Goal: Transaction & Acquisition: Purchase product/service

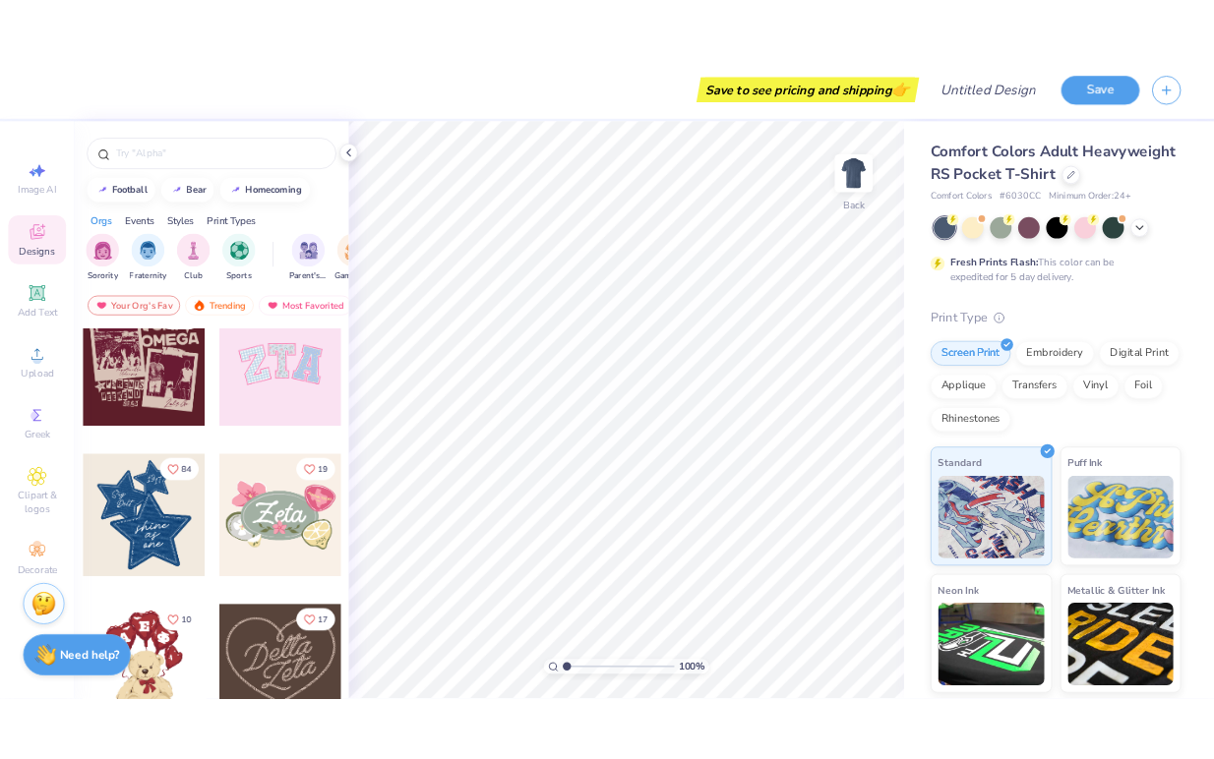
scroll to position [506, 0]
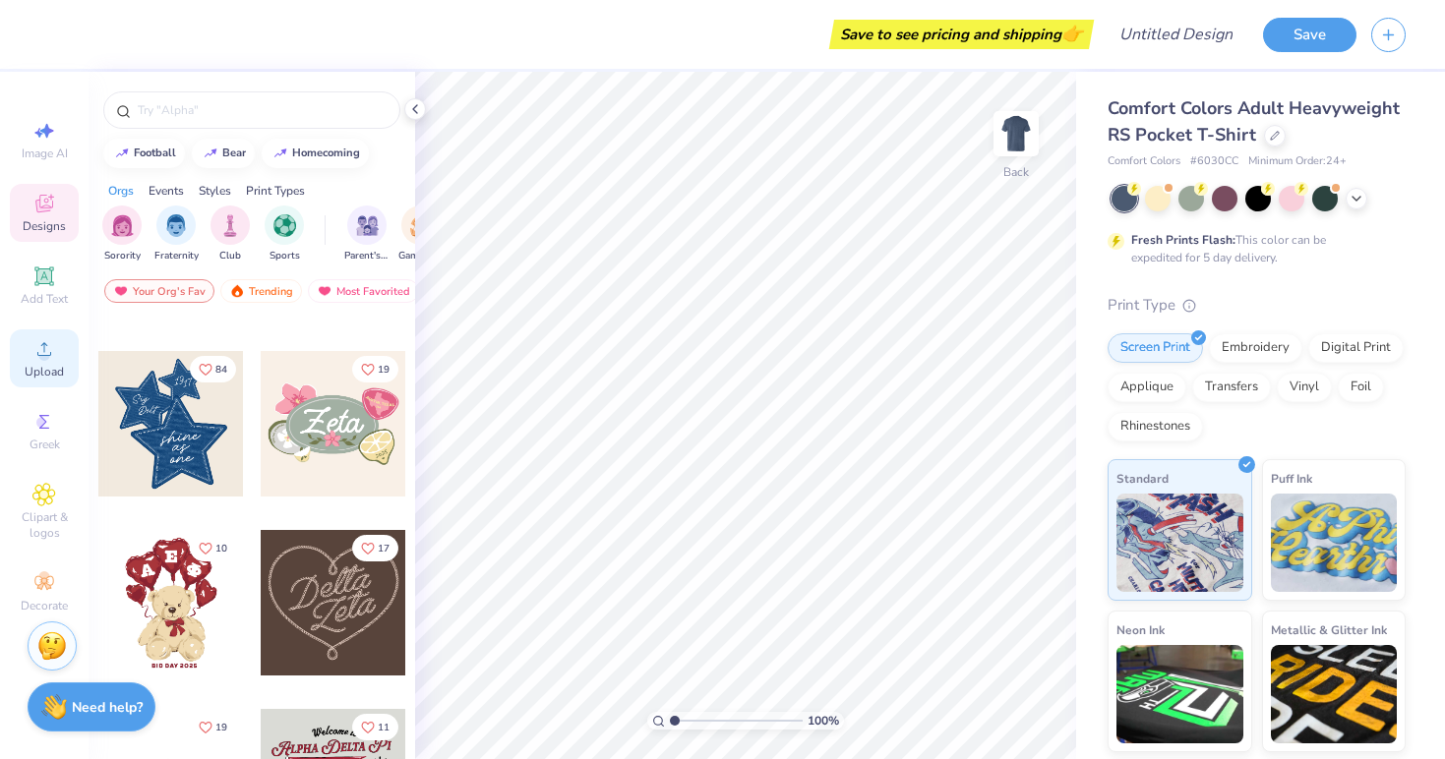
click at [48, 335] on div "Upload" at bounding box center [44, 359] width 69 height 58
click at [1013, 134] on img at bounding box center [1016, 133] width 79 height 79
click at [1013, 134] on img at bounding box center [1015, 133] width 39 height 39
click at [39, 372] on span "Upload" at bounding box center [44, 372] width 39 height 16
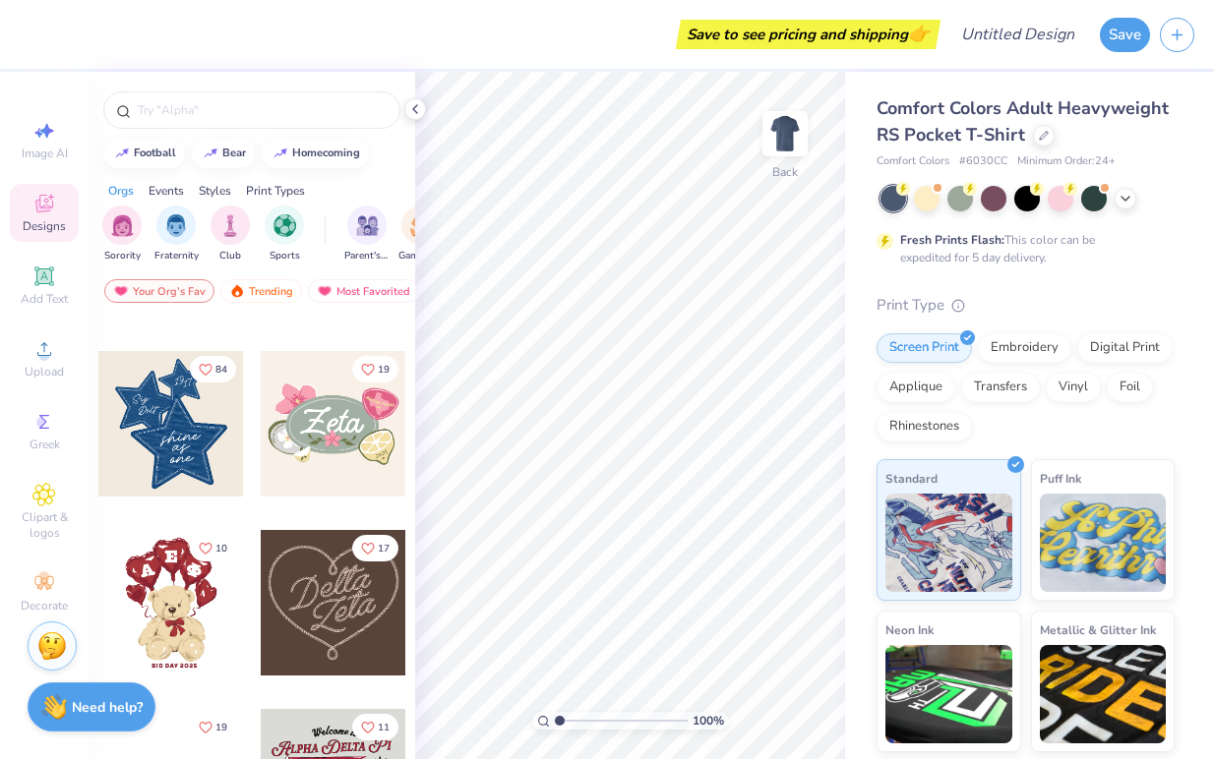
click at [33, 390] on div "Image AI Designs Add Text Upload Greek Clipart & logos Decorate" at bounding box center [44, 366] width 69 height 511
click at [34, 354] on icon at bounding box center [44, 349] width 24 height 24
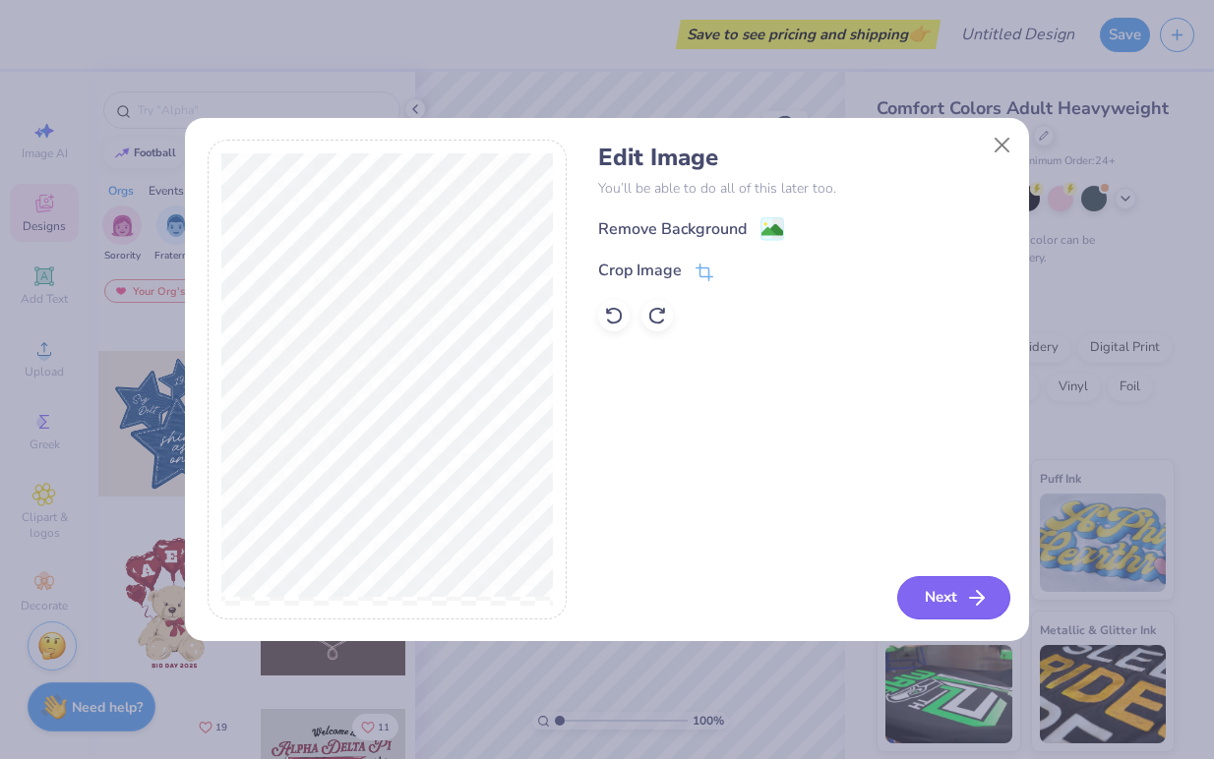
click at [984, 607] on icon "button" at bounding box center [977, 598] width 24 height 24
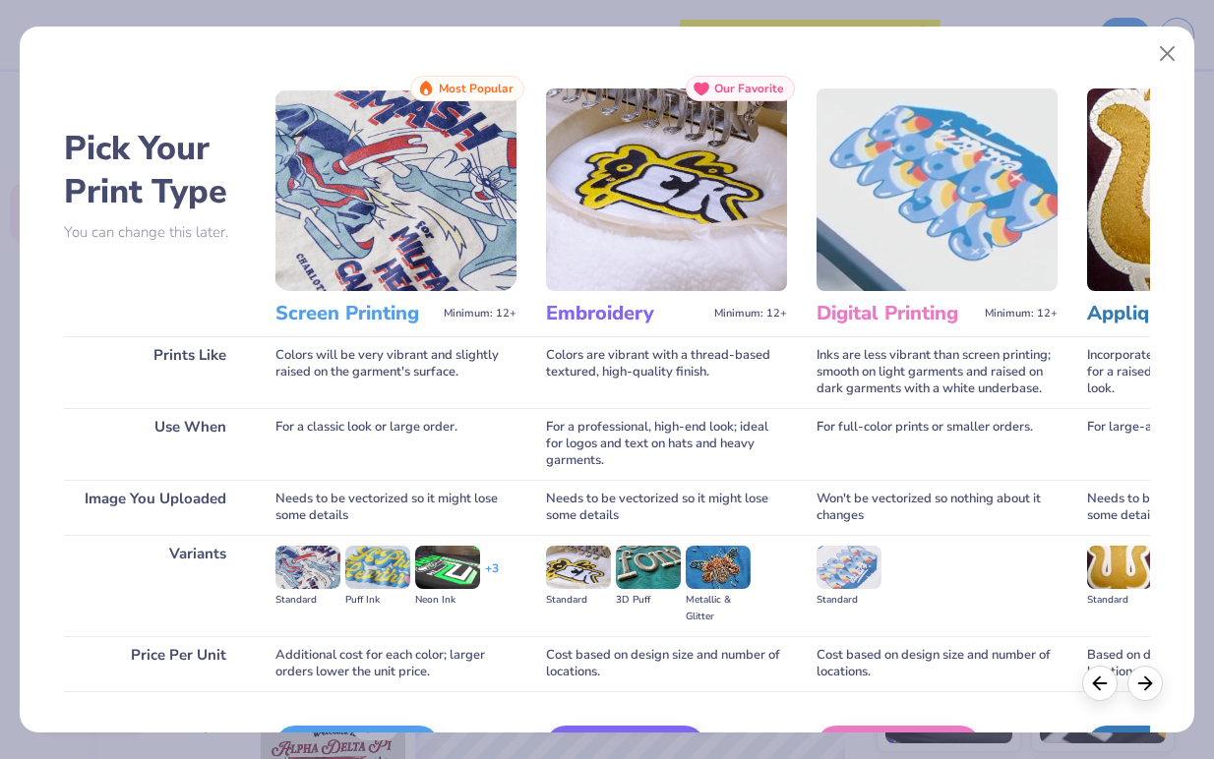
click at [414, 194] on img at bounding box center [395, 190] width 241 height 203
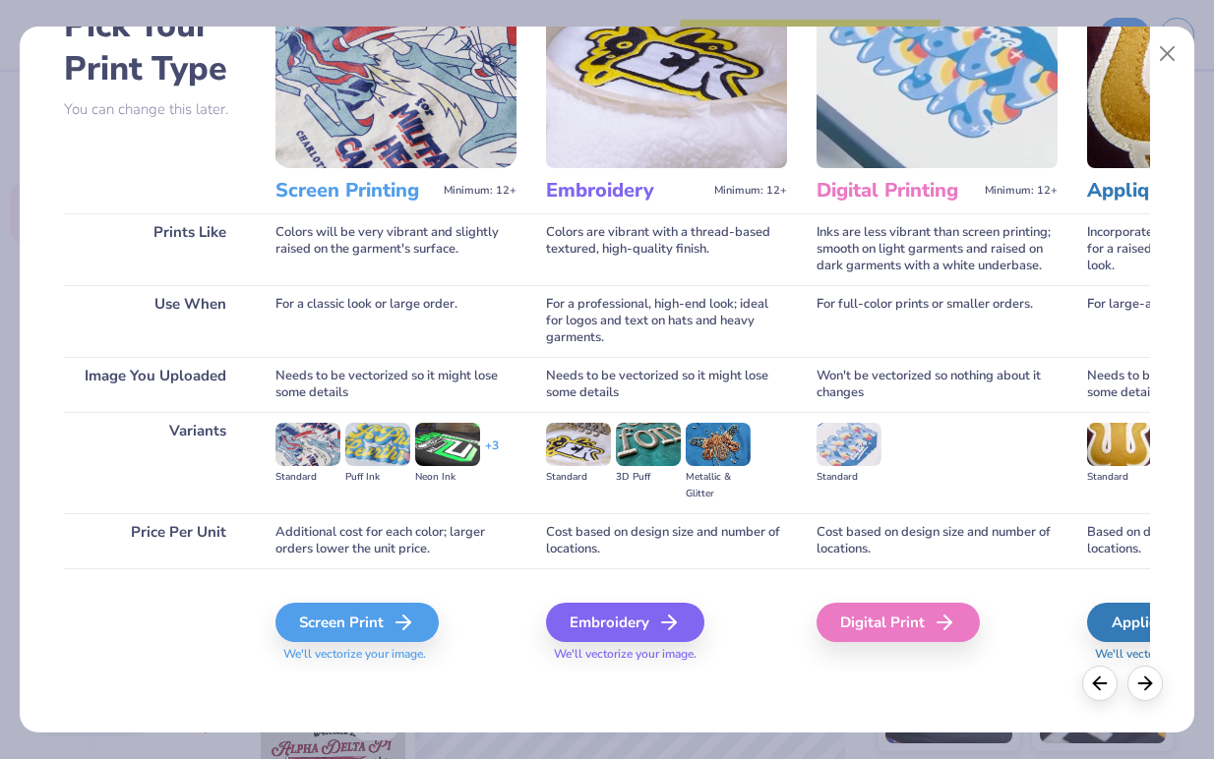
scroll to position [123, 0]
click at [394, 629] on div "Screen Print" at bounding box center [359, 622] width 163 height 39
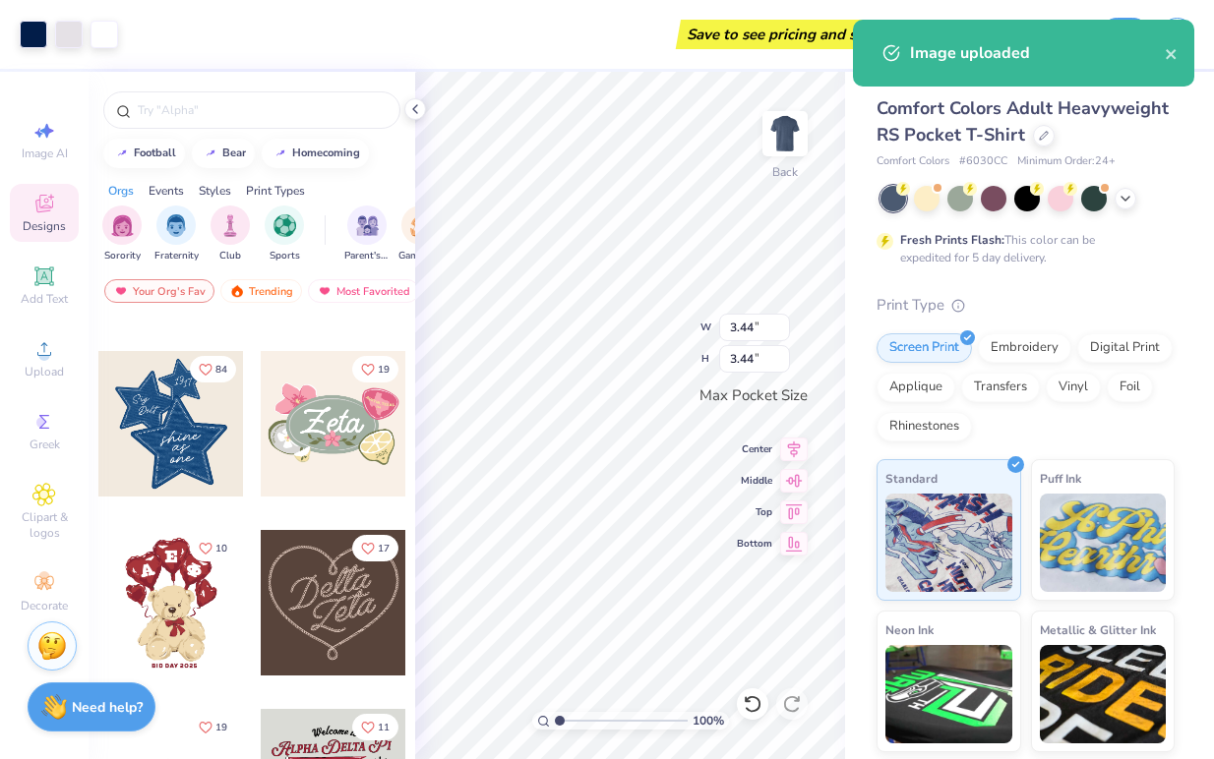
click at [846, 501] on div "Comfort Colors Adult Heavyweight RS Pocket T-Shirt Comfort Colors # 6030CC Mini…" at bounding box center [1029, 488] width 369 height 832
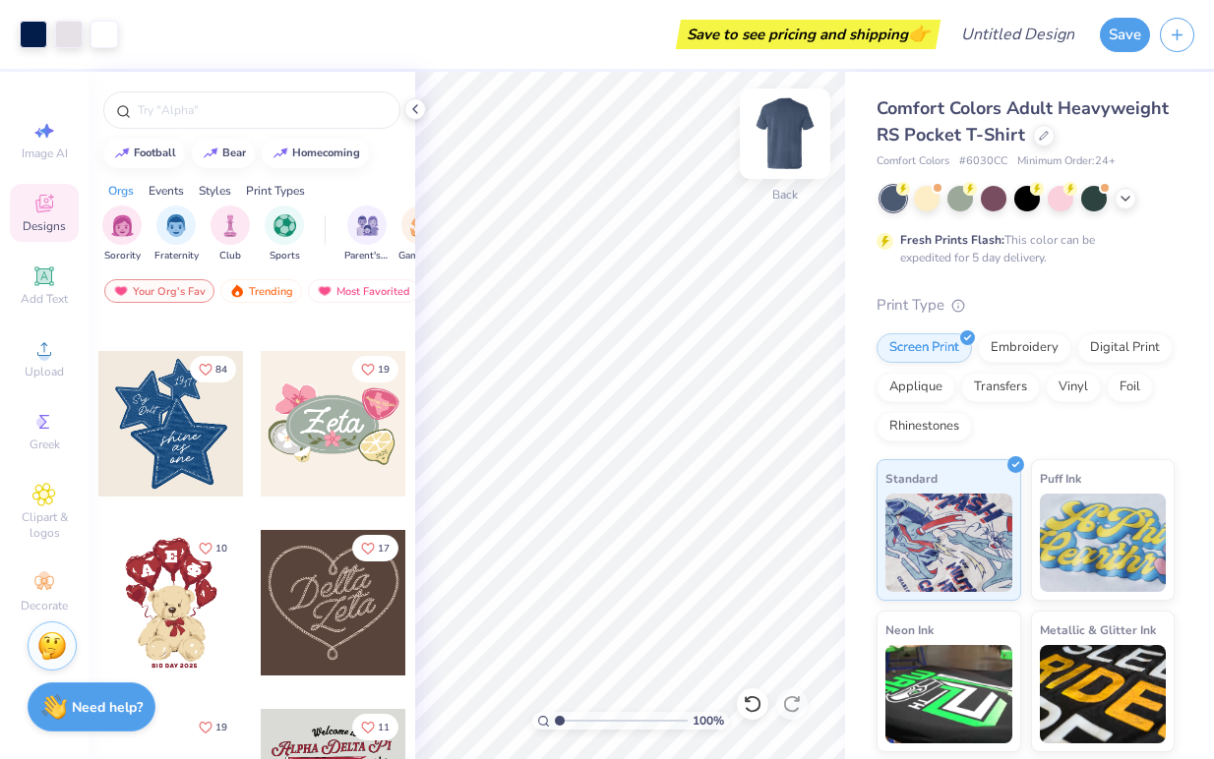
click at [771, 136] on img at bounding box center [785, 133] width 79 height 79
click at [49, 343] on icon at bounding box center [44, 349] width 24 height 24
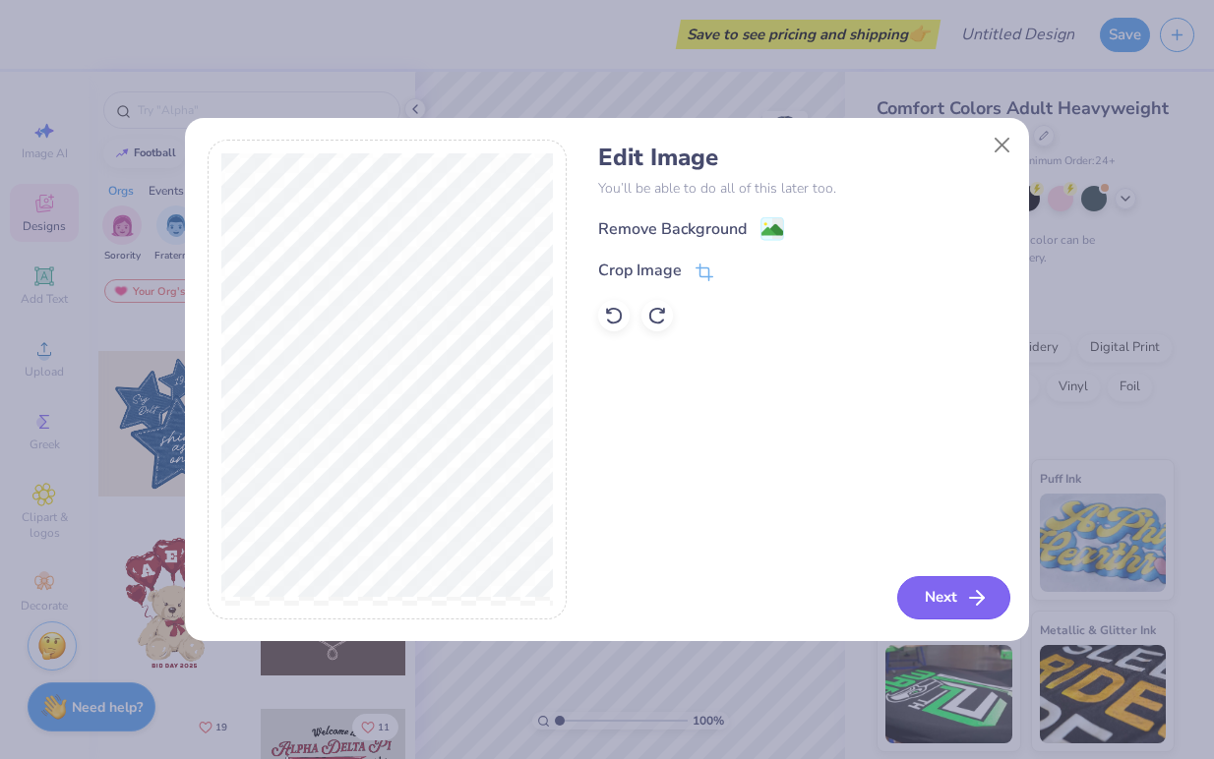
click at [927, 616] on button "Next" at bounding box center [953, 597] width 113 height 43
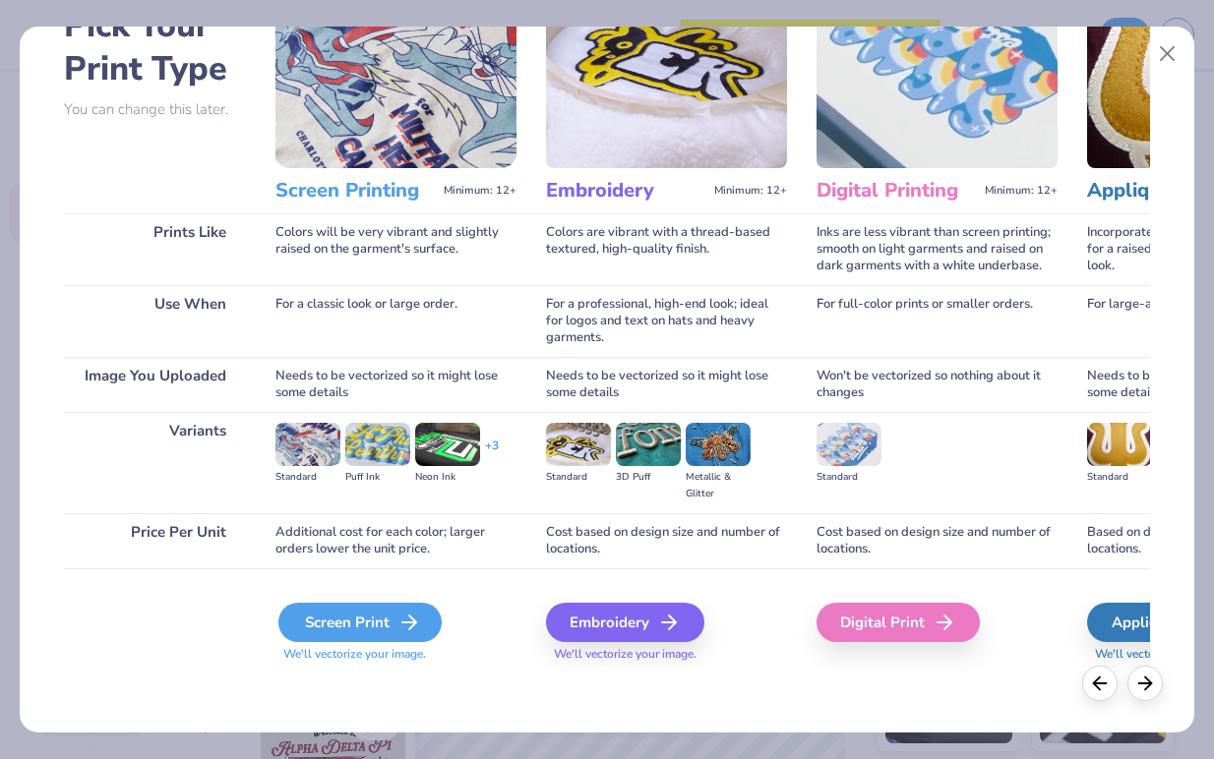
click at [342, 623] on div "Screen Print" at bounding box center [359, 622] width 163 height 39
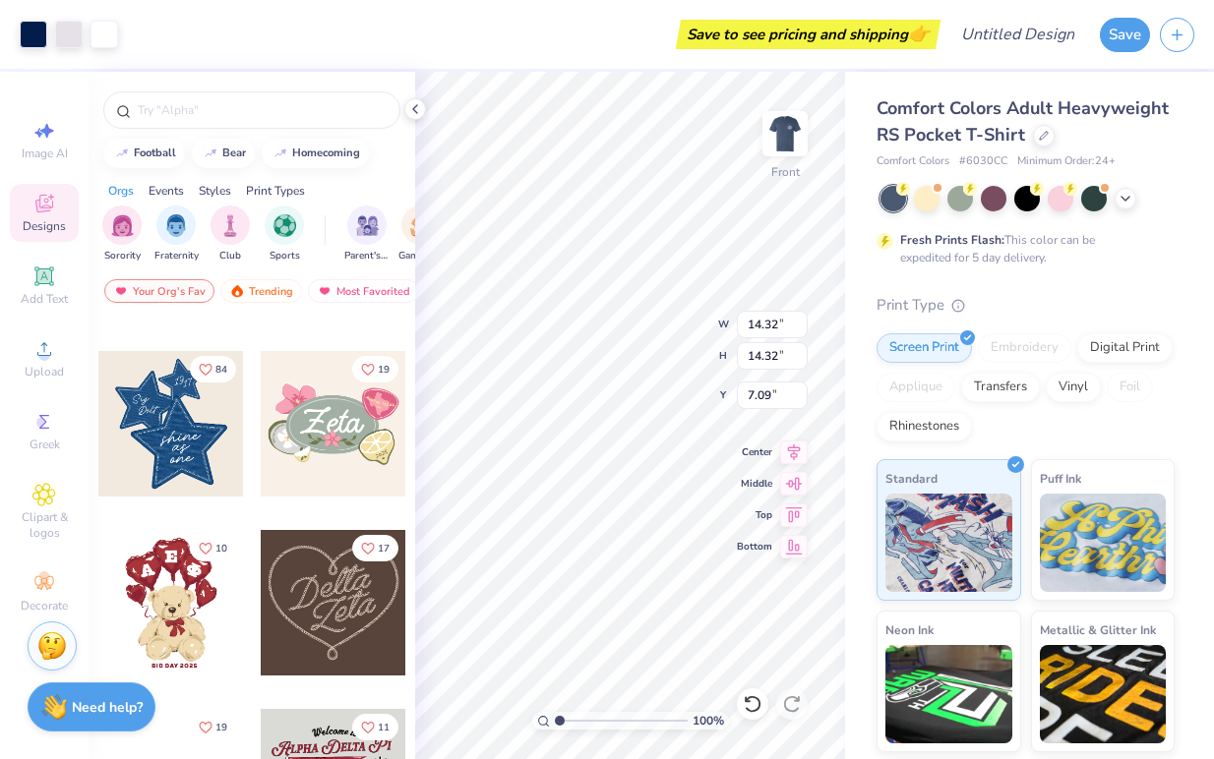
type input "11.05"
type input "4.28"
click at [846, 450] on div "Comfort Colors Adult Heavyweight RS Pocket T-Shirt Comfort Colors # 6030CC Mini…" at bounding box center [1029, 488] width 369 height 832
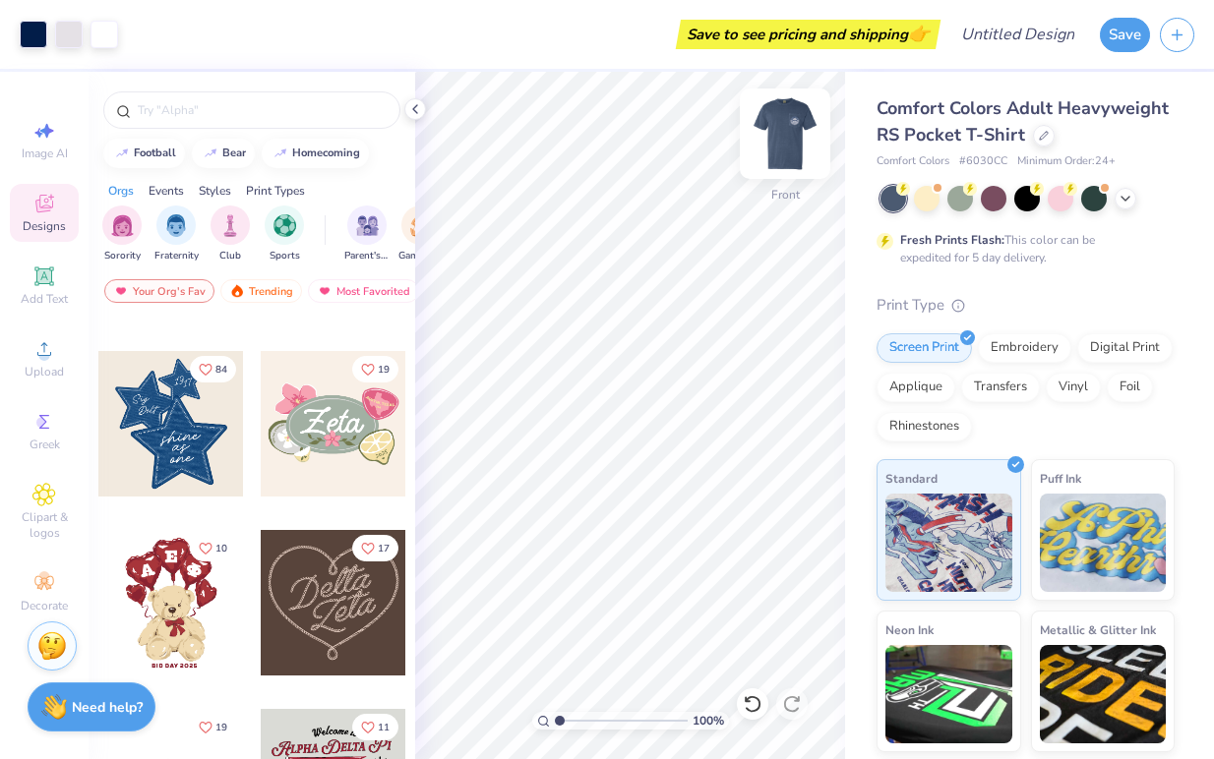
click at [780, 125] on img at bounding box center [785, 133] width 79 height 79
click at [783, 125] on img at bounding box center [785, 133] width 79 height 79
click at [21, 288] on div "Add Text" at bounding box center [44, 286] width 69 height 58
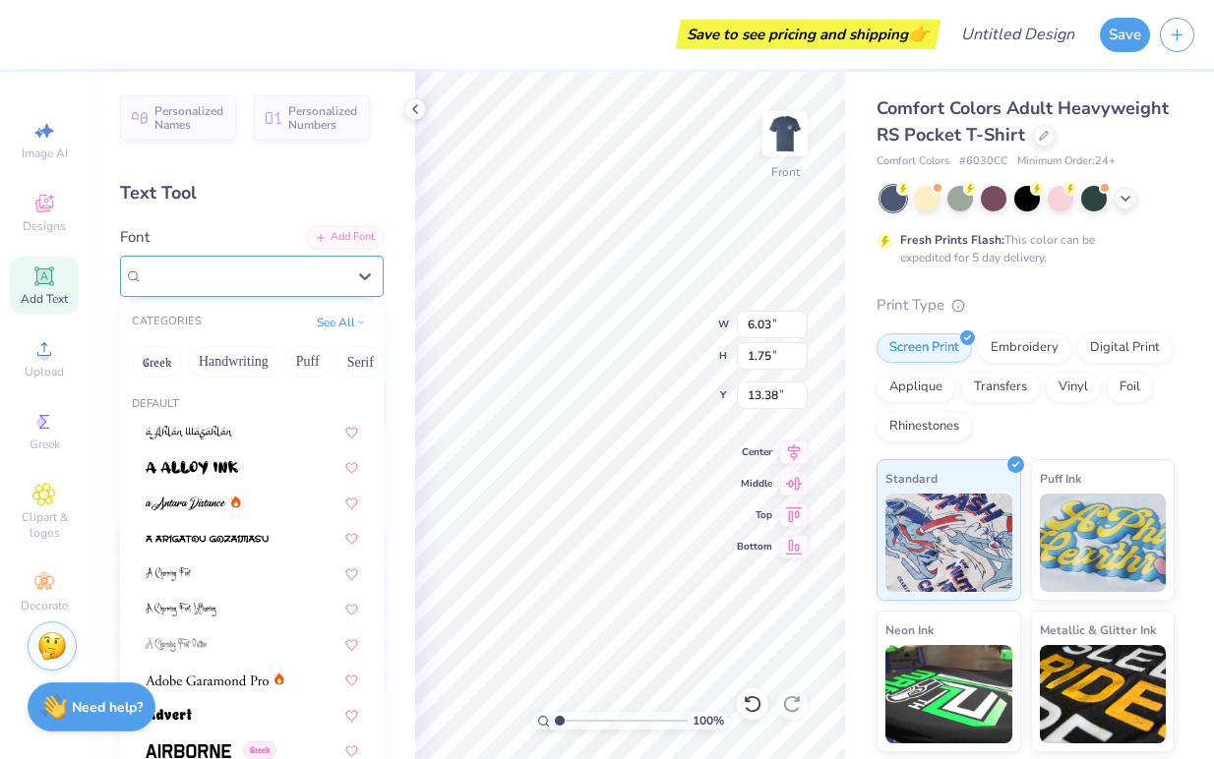
click at [237, 277] on div "Super Dream" at bounding box center [244, 276] width 207 height 30
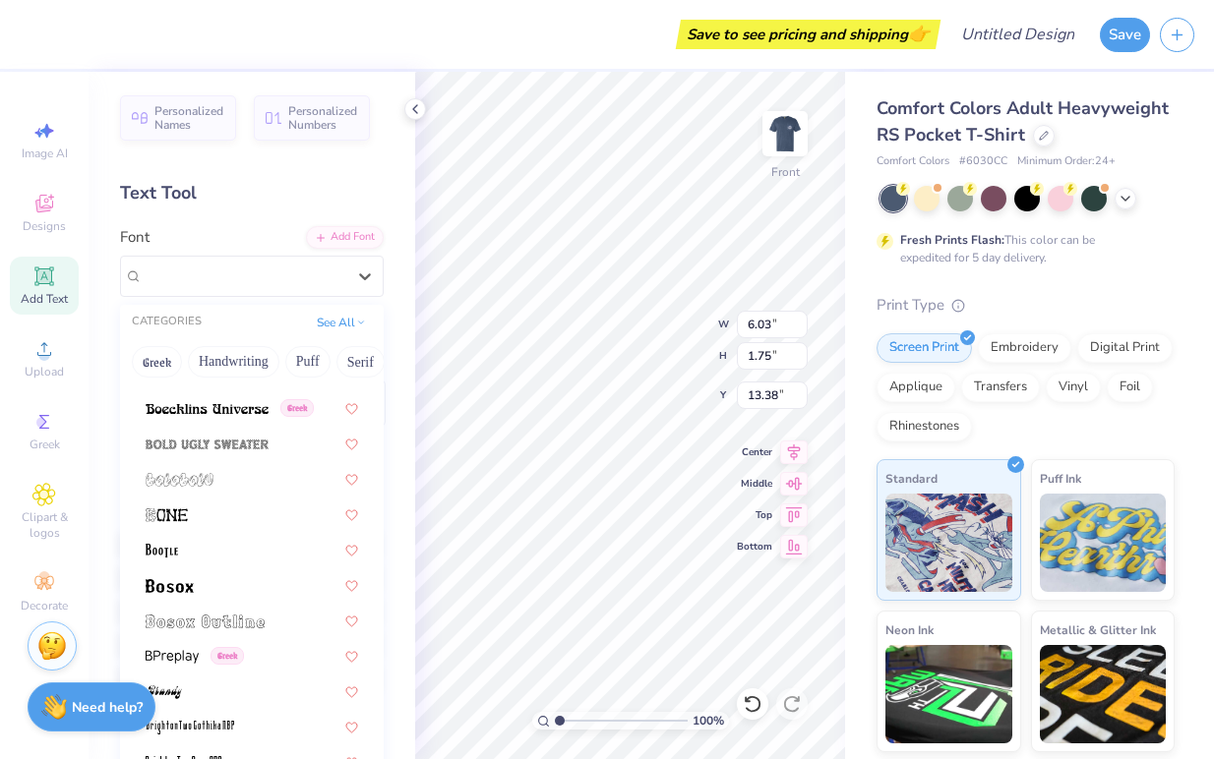
scroll to position [1183, 0]
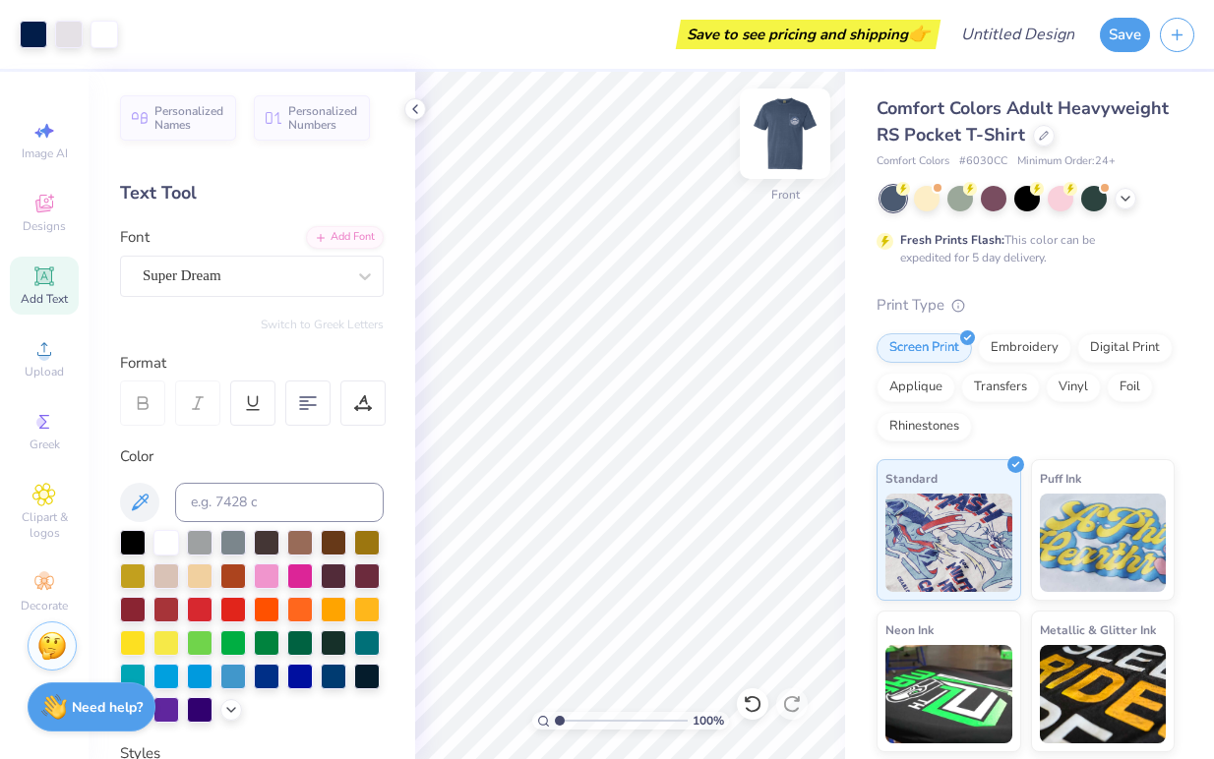
click at [786, 138] on img at bounding box center [785, 133] width 79 height 79
click at [1141, 37] on button "Save" at bounding box center [1125, 32] width 50 height 34
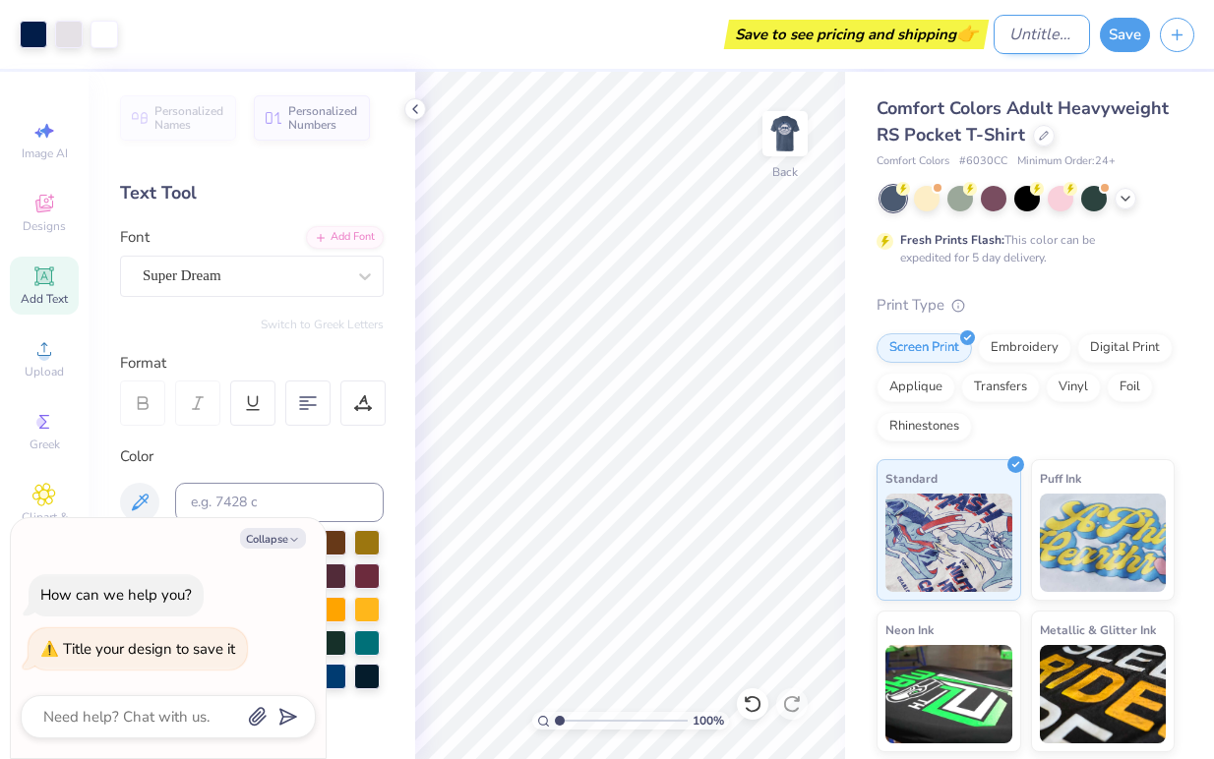
type textarea "x"
click at [1012, 26] on input "Design Title" at bounding box center [1041, 34] width 96 height 39
type input "p"
type textarea "x"
type input "po"
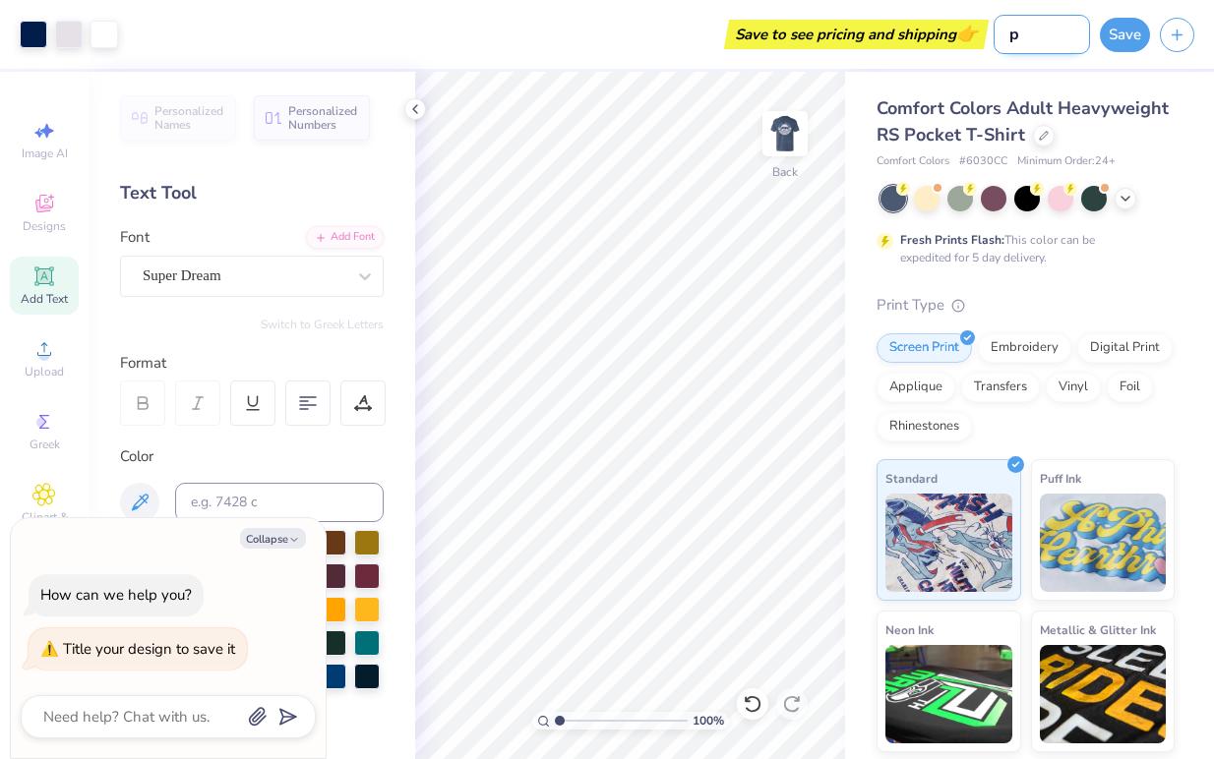
type textarea "x"
type input "poo"
type textarea "x"
type input "pool"
type textarea "x"
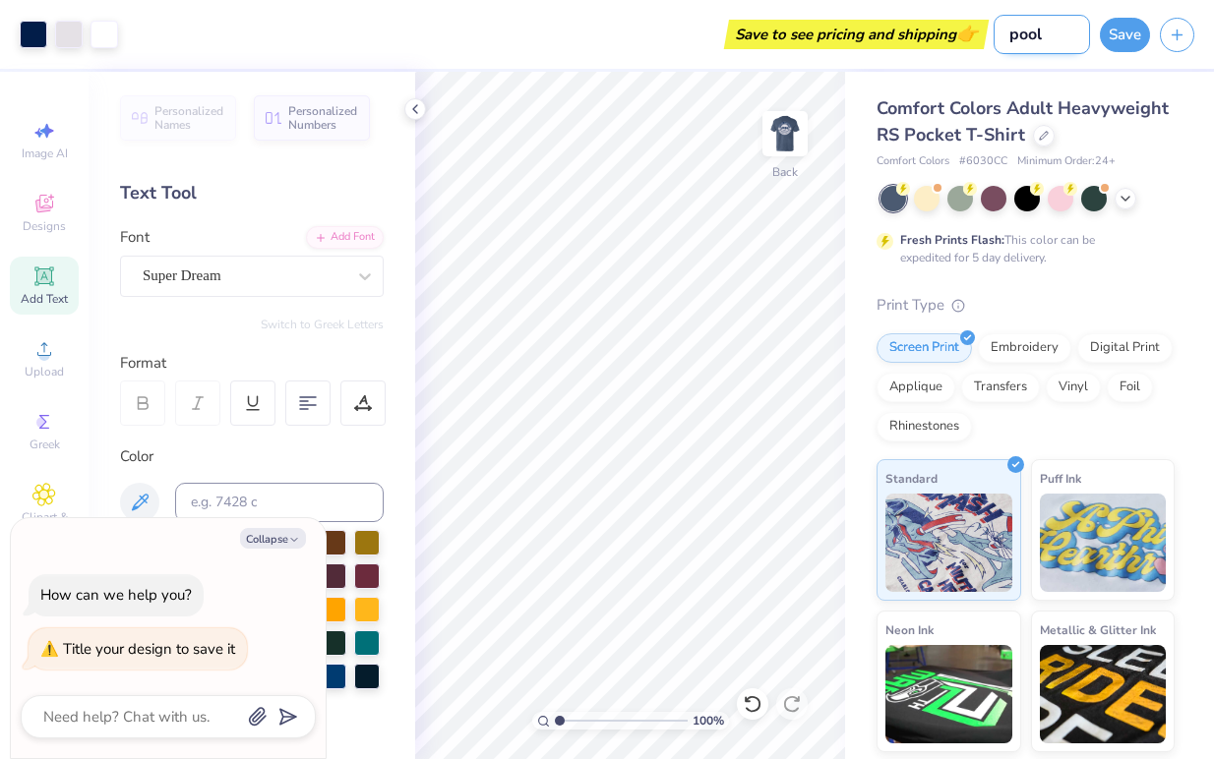
type input "pool"
type textarea "x"
type input "pool b"
type textarea "x"
type input "pool ba"
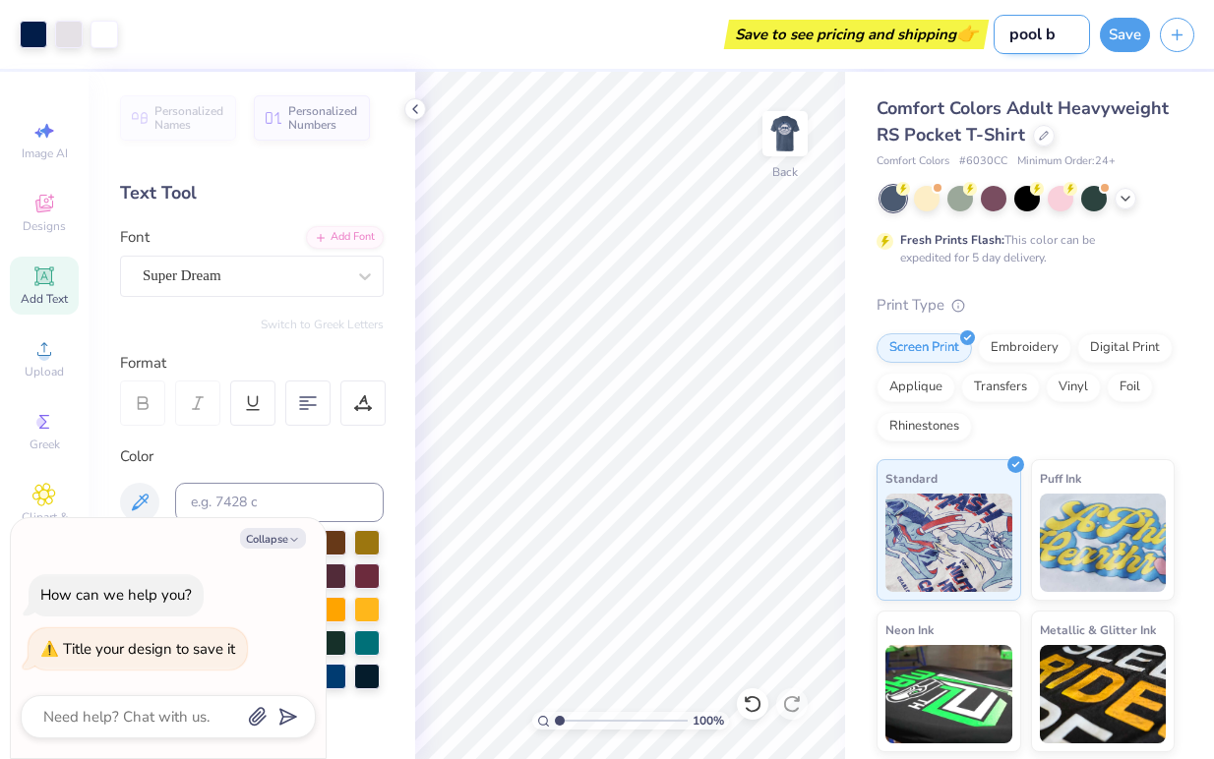
type textarea "x"
type input "pool b"
type textarea "x"
type input "pool"
type textarea "x"
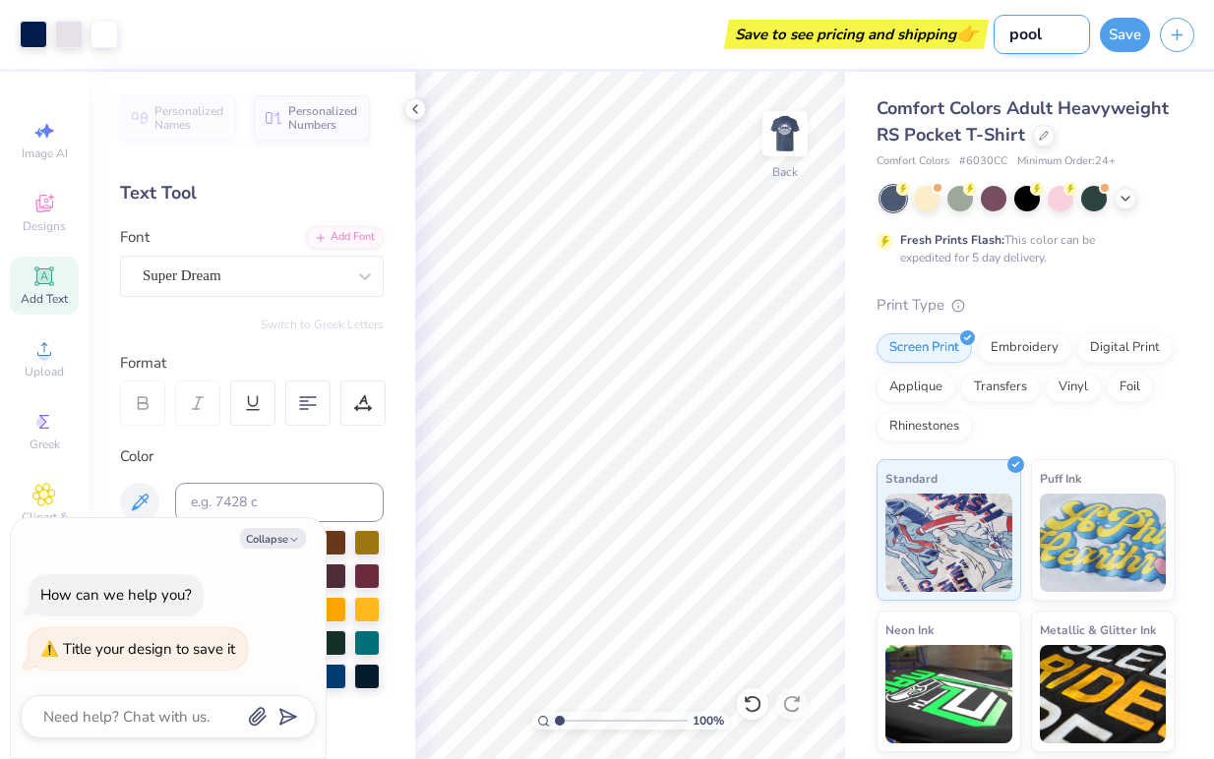
type input "pool n"
type textarea "x"
type input "pool na"
type textarea "x"
type input "pool nat"
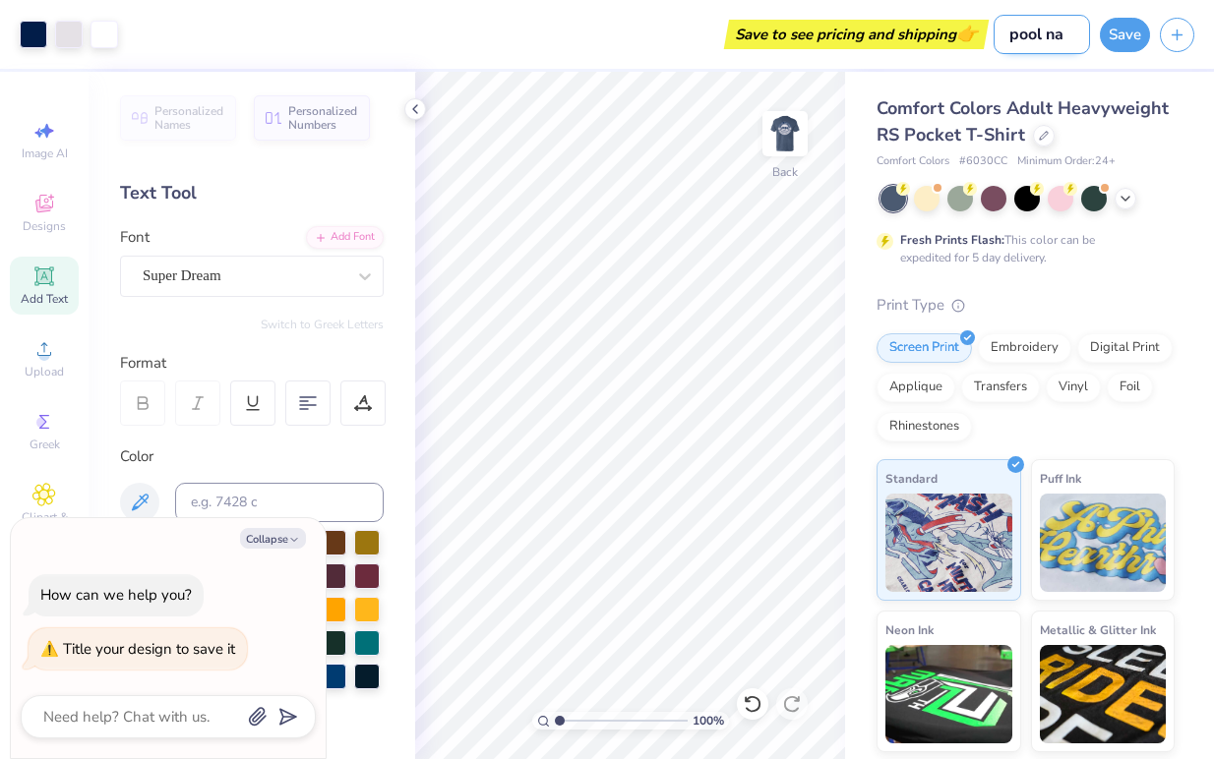
type textarea "x"
type input "pool nato"
type textarea "x"
type input "pool natoi"
type textarea "x"
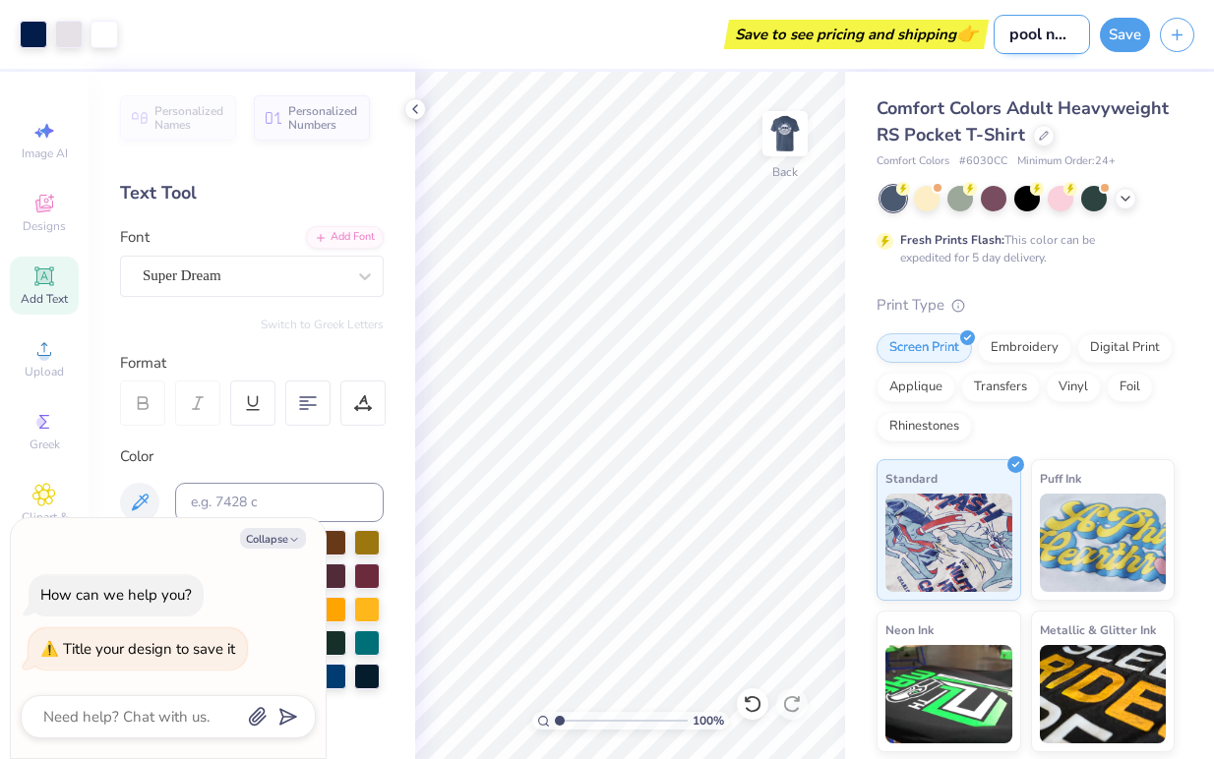
type input "pool nato"
type textarea "x"
type input "pool nat"
type textarea "x"
type input "pool nati"
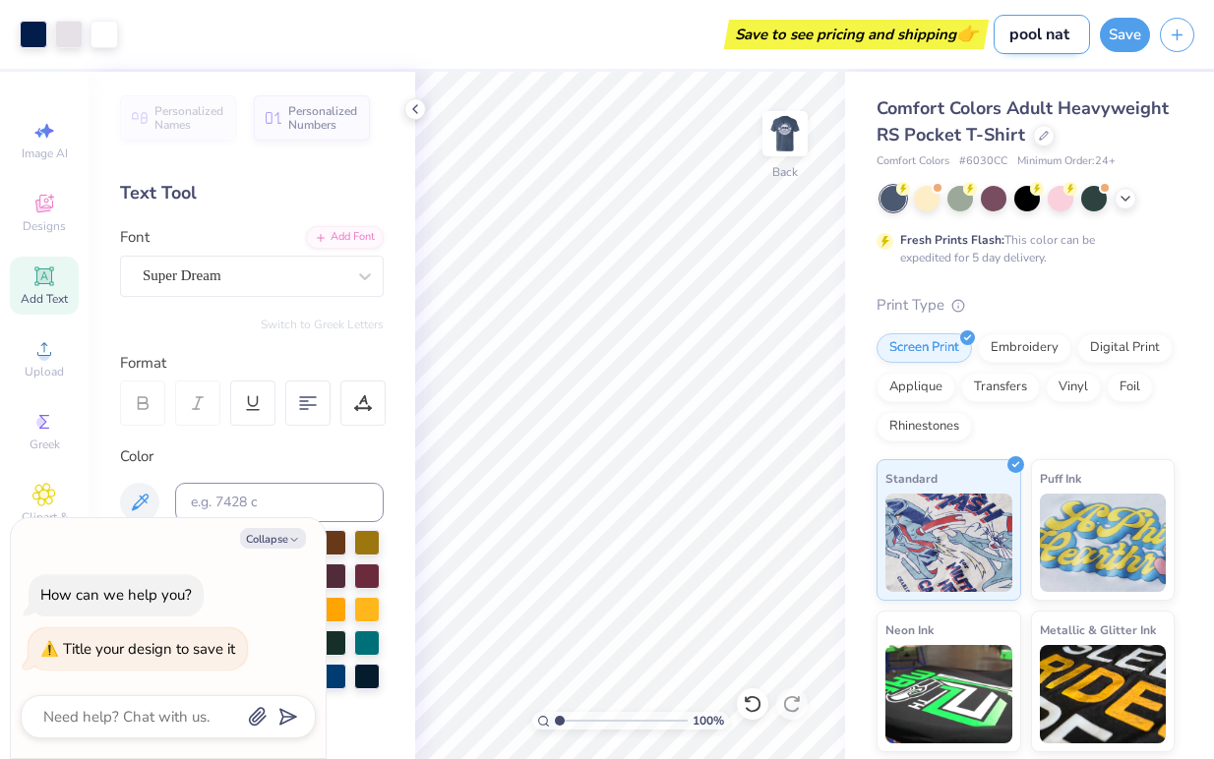
type textarea "x"
type input "pool natio"
type textarea "x"
type input "pool natio"
type textarea "x"
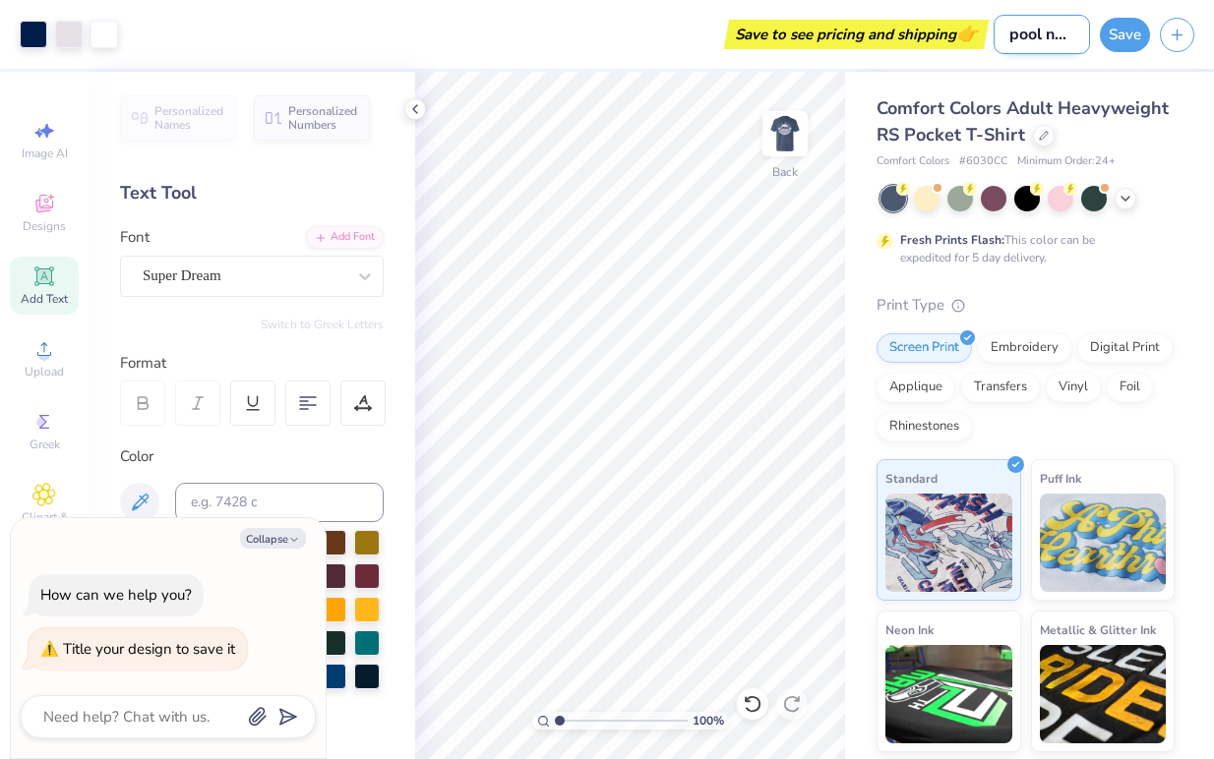
type input "pool natio"
type textarea "x"
type input "pool nation"
type textarea "x"
type input "pool nation"
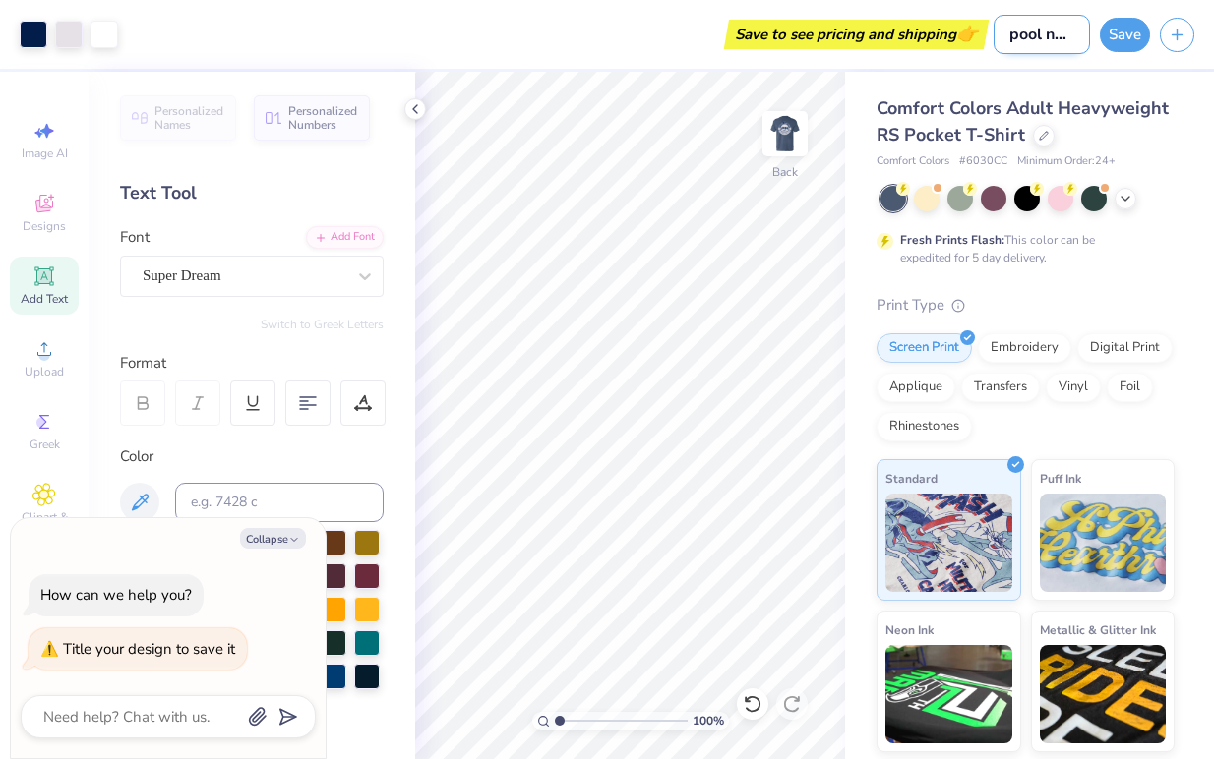
type textarea "x"
type input "pool nation b"
type textarea "x"
type input "pool nation ba"
type textarea "x"
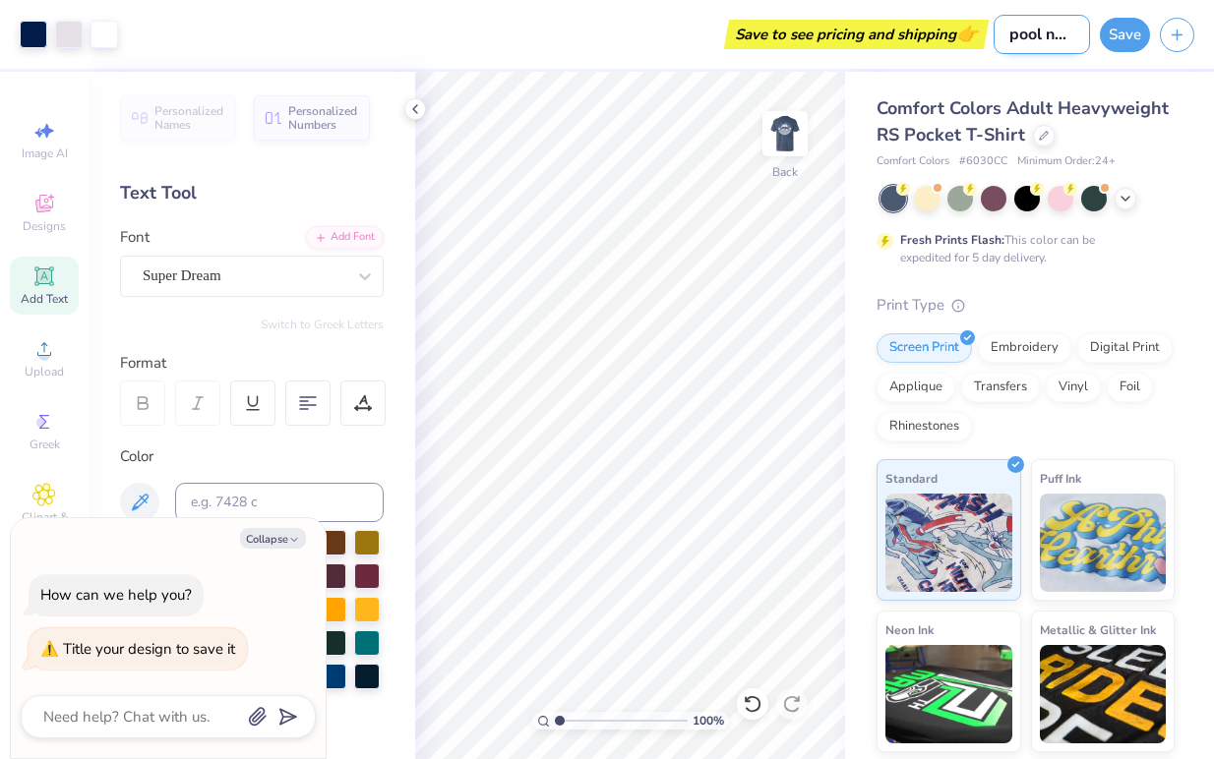
type input "pool nation bas"
type textarea "x"
type input "pool nation basi"
type textarea "x"
type input "pool nation basic"
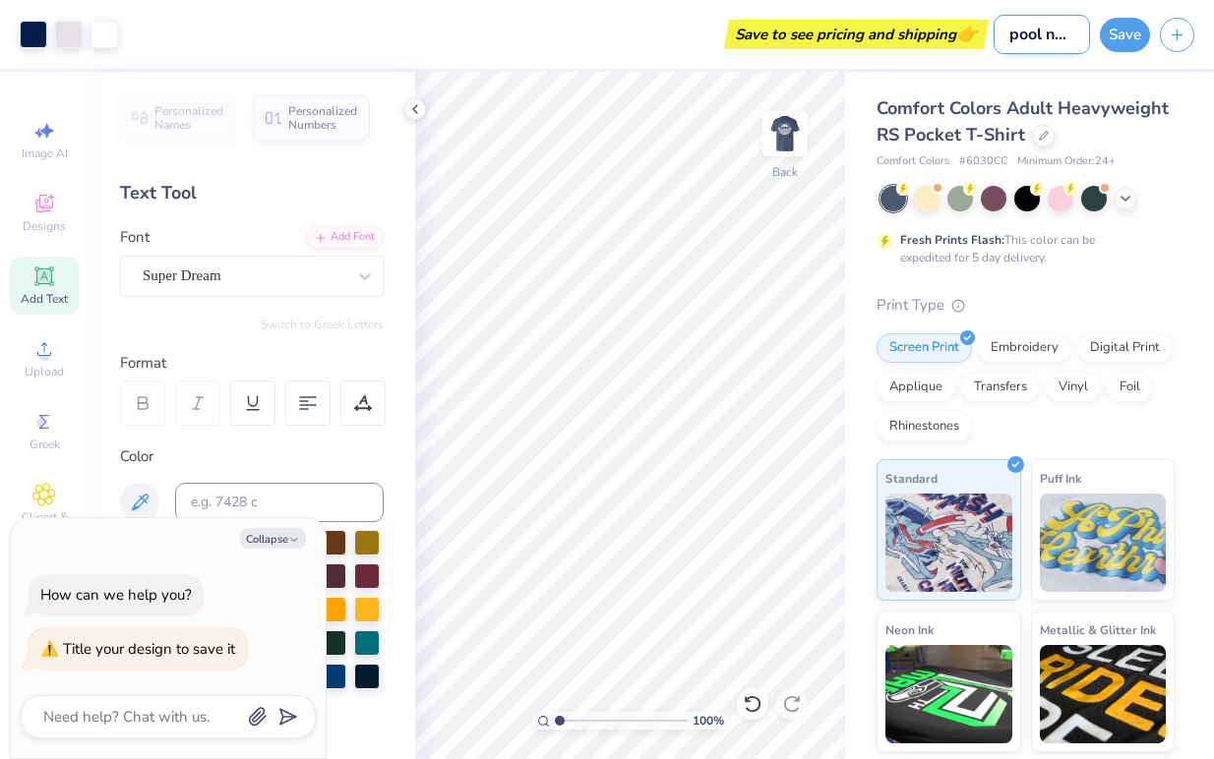
type textarea "x"
type input "pool nation basic"
click at [1155, 32] on div "Save" at bounding box center [1157, 34] width 114 height 69
click at [1127, 32] on button "Save" at bounding box center [1125, 32] width 50 height 34
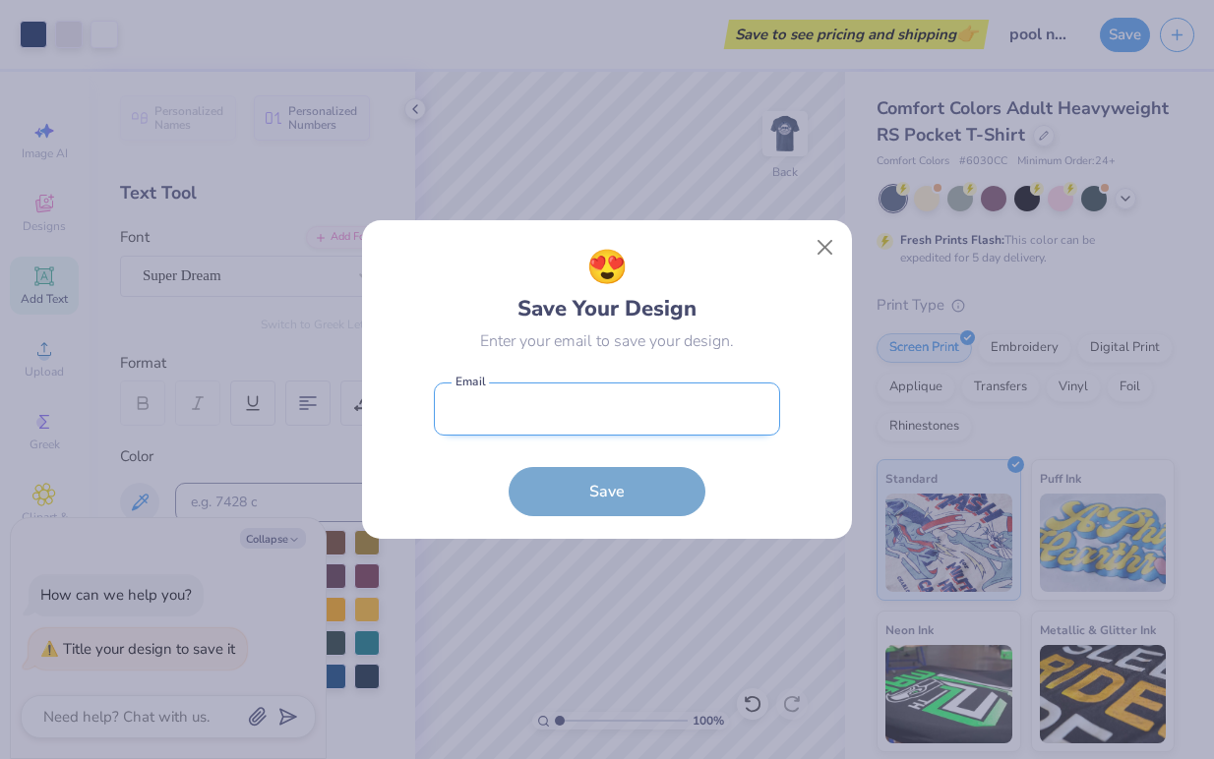
click at [600, 390] on input "email" at bounding box center [607, 410] width 346 height 54
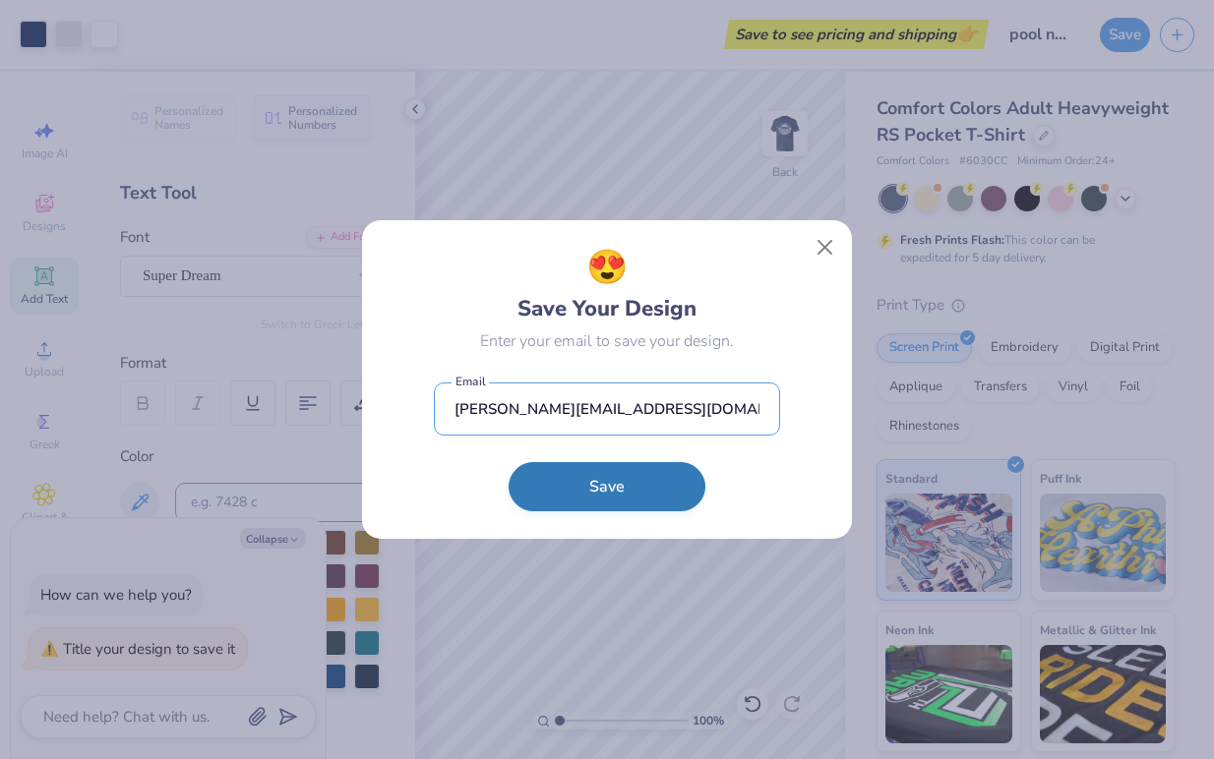
type input "[PERSON_NAME][EMAIL_ADDRESS][DOMAIN_NAME]"
click at [626, 496] on button "Save" at bounding box center [607, 486] width 197 height 49
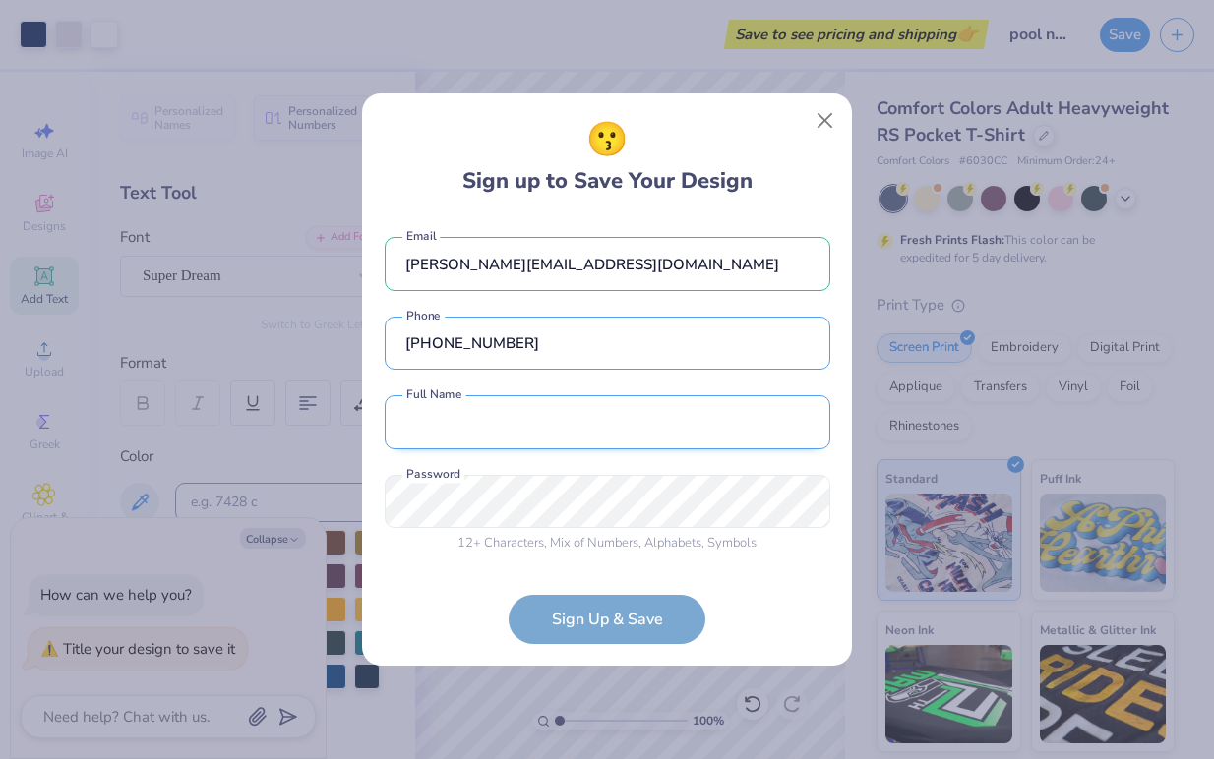
type input "[PHONE_NUMBER]"
type input "[PERSON_NAME] De [PERSON_NAME]"
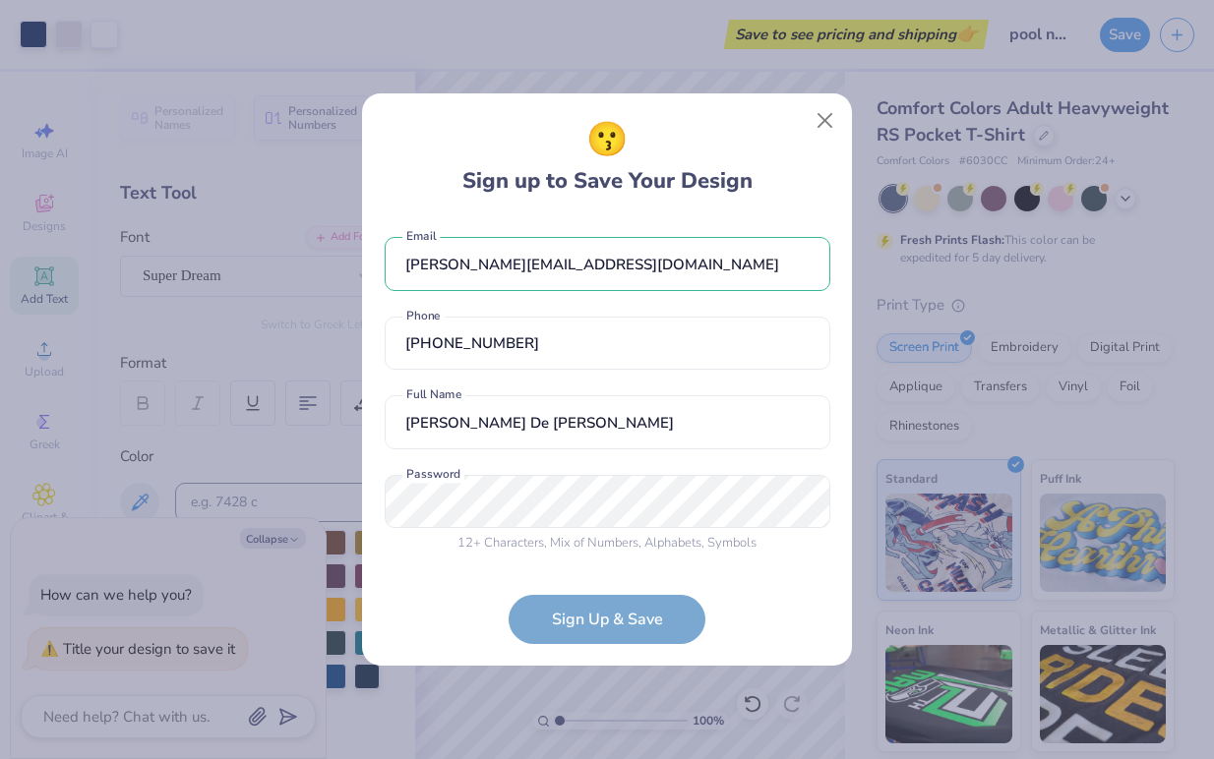
click at [654, 467] on div "[PERSON_NAME][EMAIL_ADDRESS][DOMAIN_NAME] Email [PHONE_NUMBER] Phone [PERSON_NA…" at bounding box center [608, 390] width 446 height 346
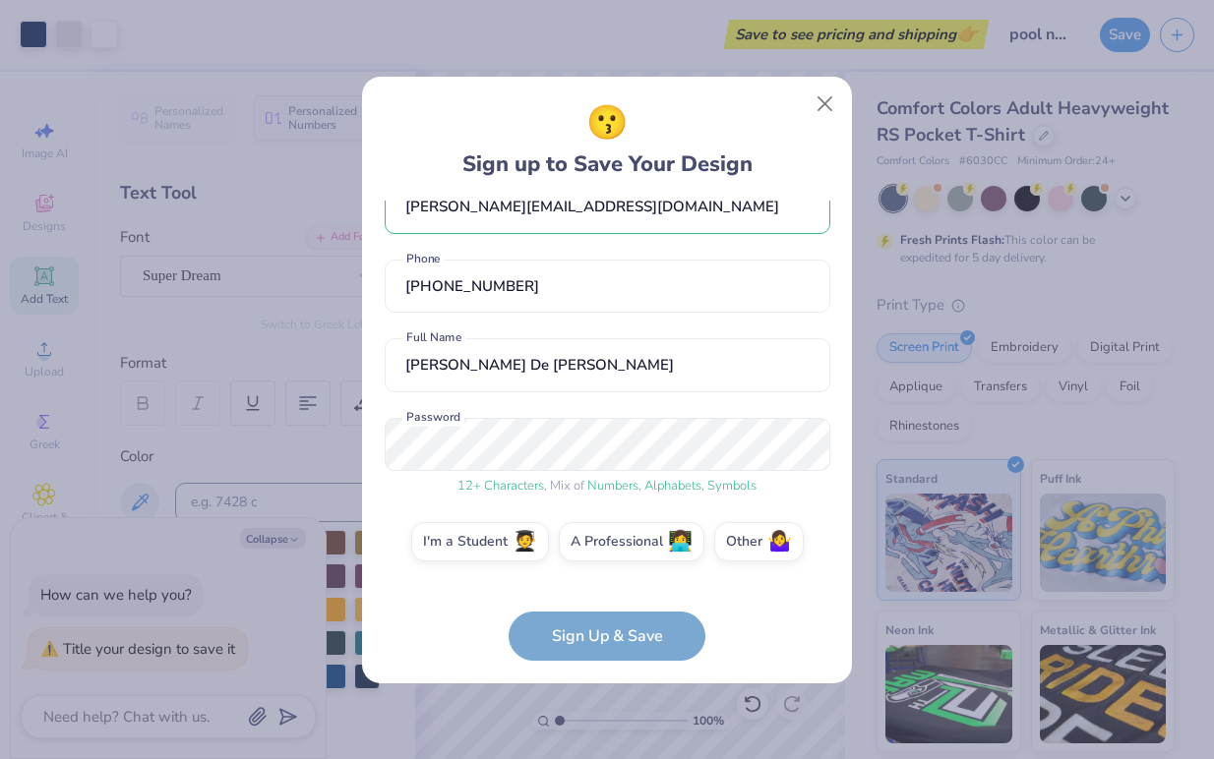
click at [616, 650] on form "[PERSON_NAME][EMAIL_ADDRESS][DOMAIN_NAME] Email [PHONE_NUMBER] Phone [PERSON_NA…" at bounding box center [608, 431] width 446 height 460
click at [592, 624] on form "[PERSON_NAME][EMAIL_ADDRESS][DOMAIN_NAME] Email [PHONE_NUMBER] Phone [PERSON_NA…" at bounding box center [608, 431] width 446 height 460
click at [488, 536] on label "I'm a Student 🧑‍🎓" at bounding box center [480, 538] width 138 height 39
click at [601, 580] on input "I'm a Student 🧑‍🎓" at bounding box center [607, 586] width 13 height 13
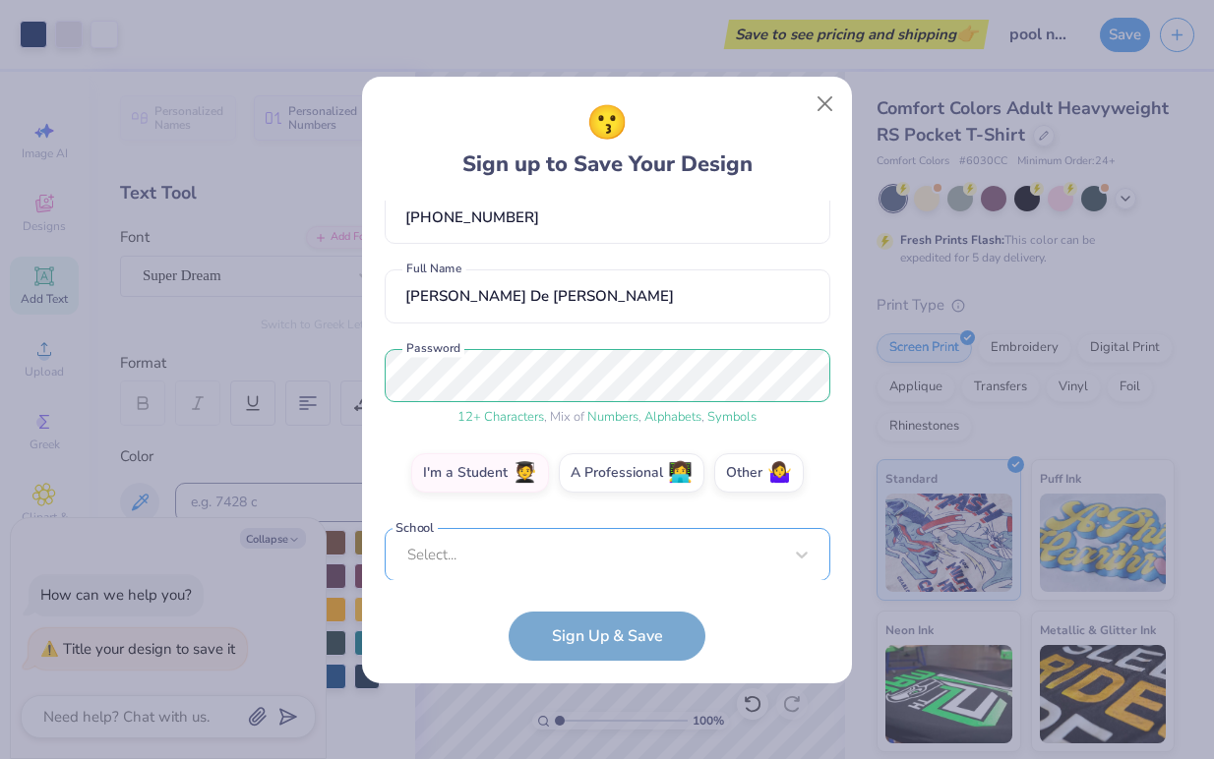
click at [544, 551] on div "Select..." at bounding box center [608, 555] width 446 height 54
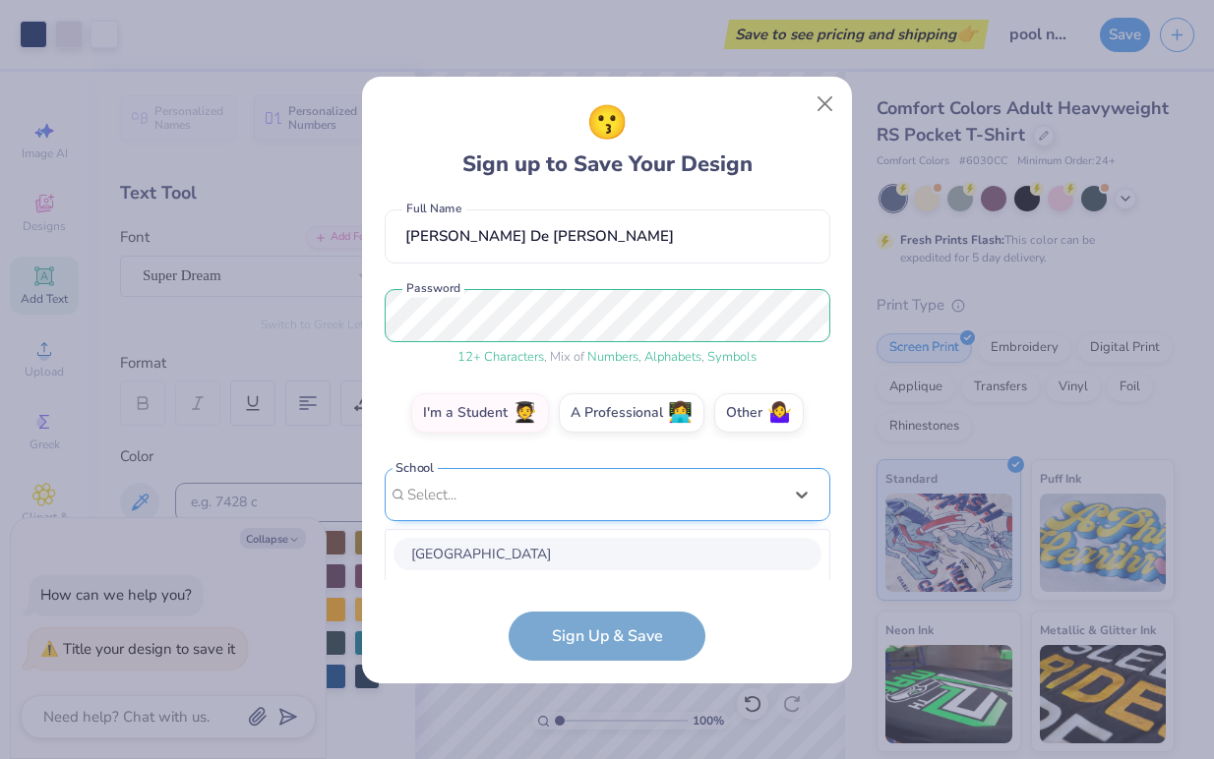
scroll to position [415, 0]
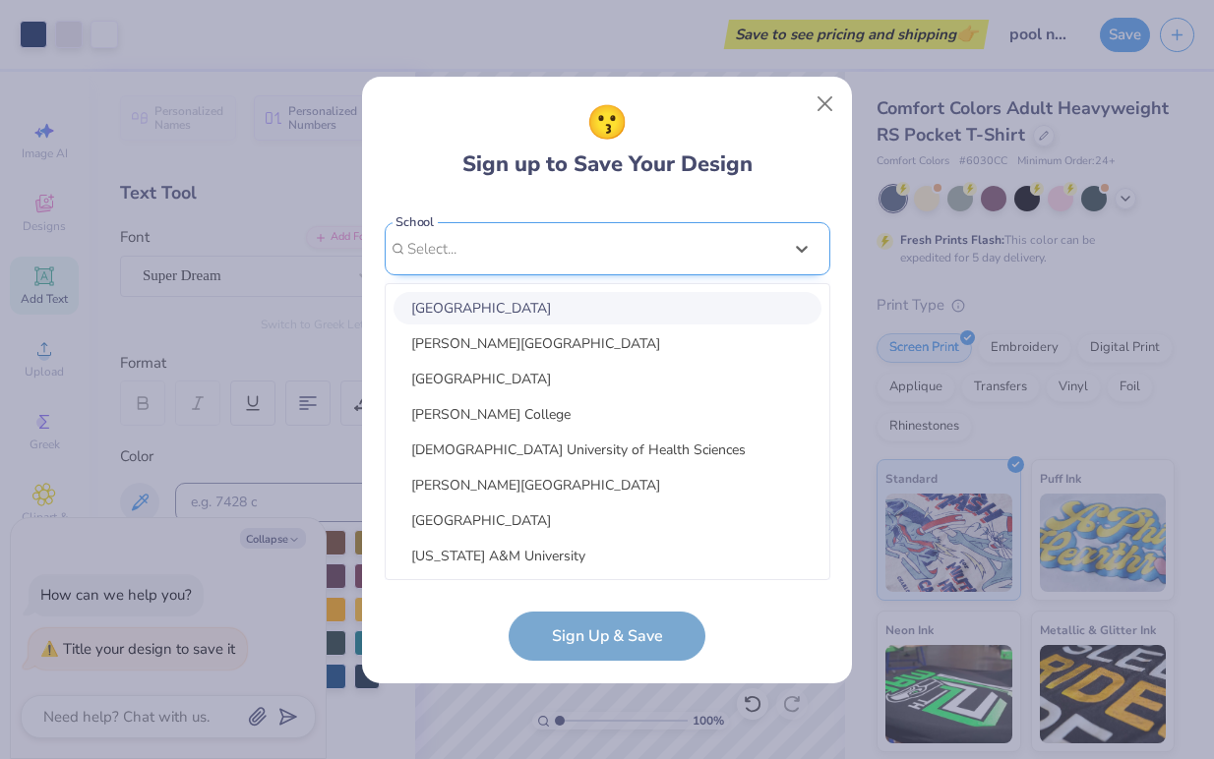
click at [746, 222] on div "[PERSON_NAME][EMAIL_ADDRESS][DOMAIN_NAME] Email [PHONE_NUMBER] Phone [PERSON_NA…" at bounding box center [608, 391] width 446 height 380
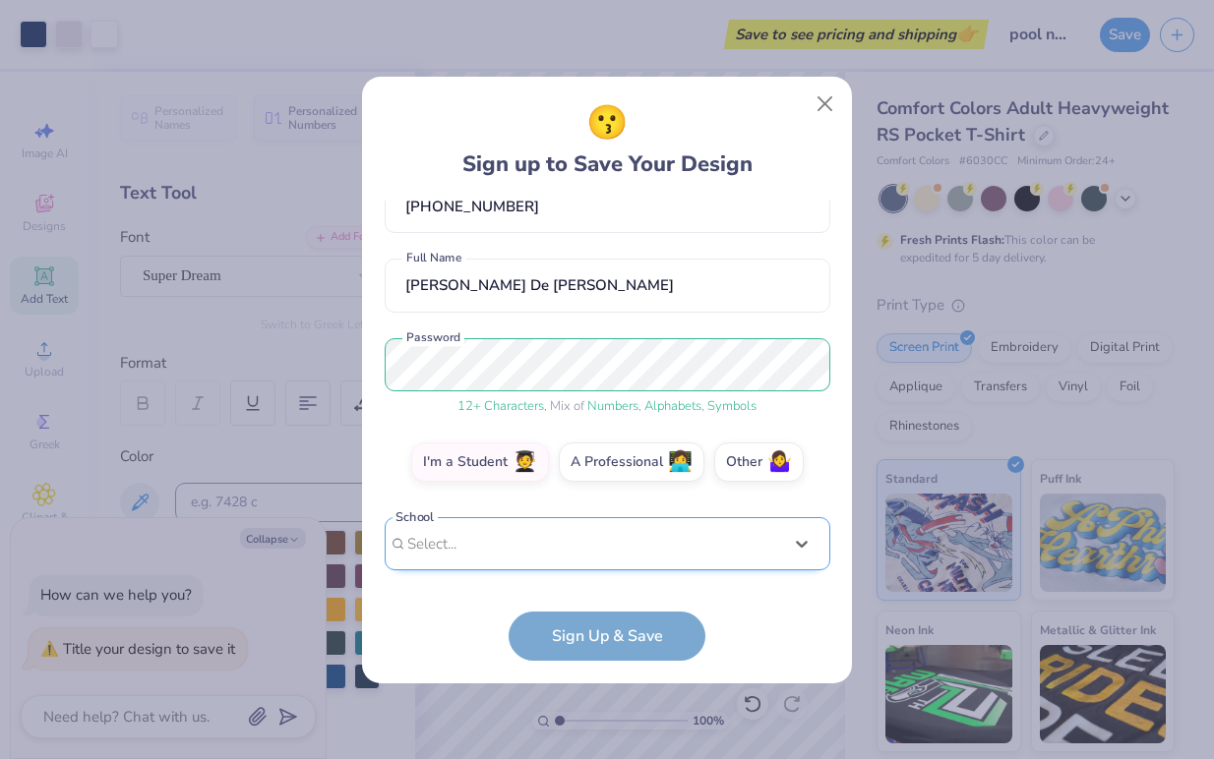
scroll to position [120, 0]
click at [750, 462] on label "Other 🤷‍♀️" at bounding box center [759, 459] width 90 height 39
click at [614, 580] on input "Other 🤷‍♀️" at bounding box center [607, 586] width 13 height 13
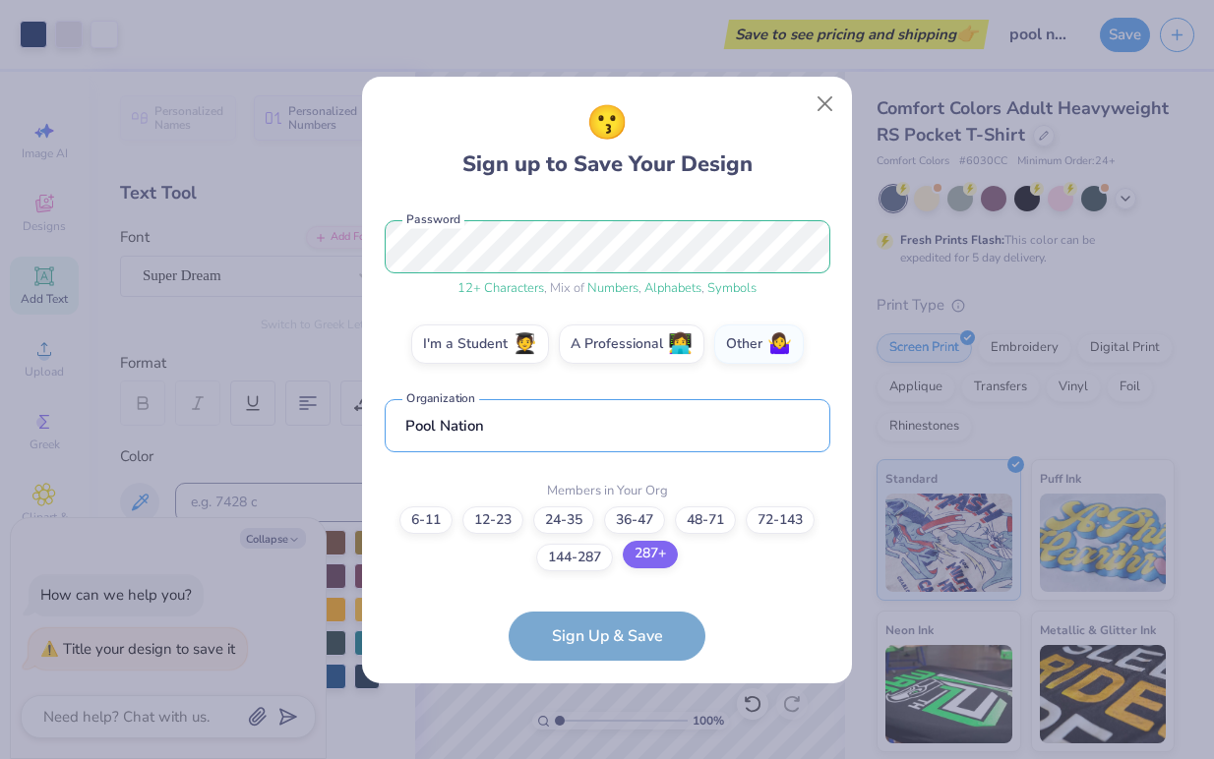
type input "Pool Nation"
click at [666, 553] on label "287+" at bounding box center [650, 555] width 55 height 28
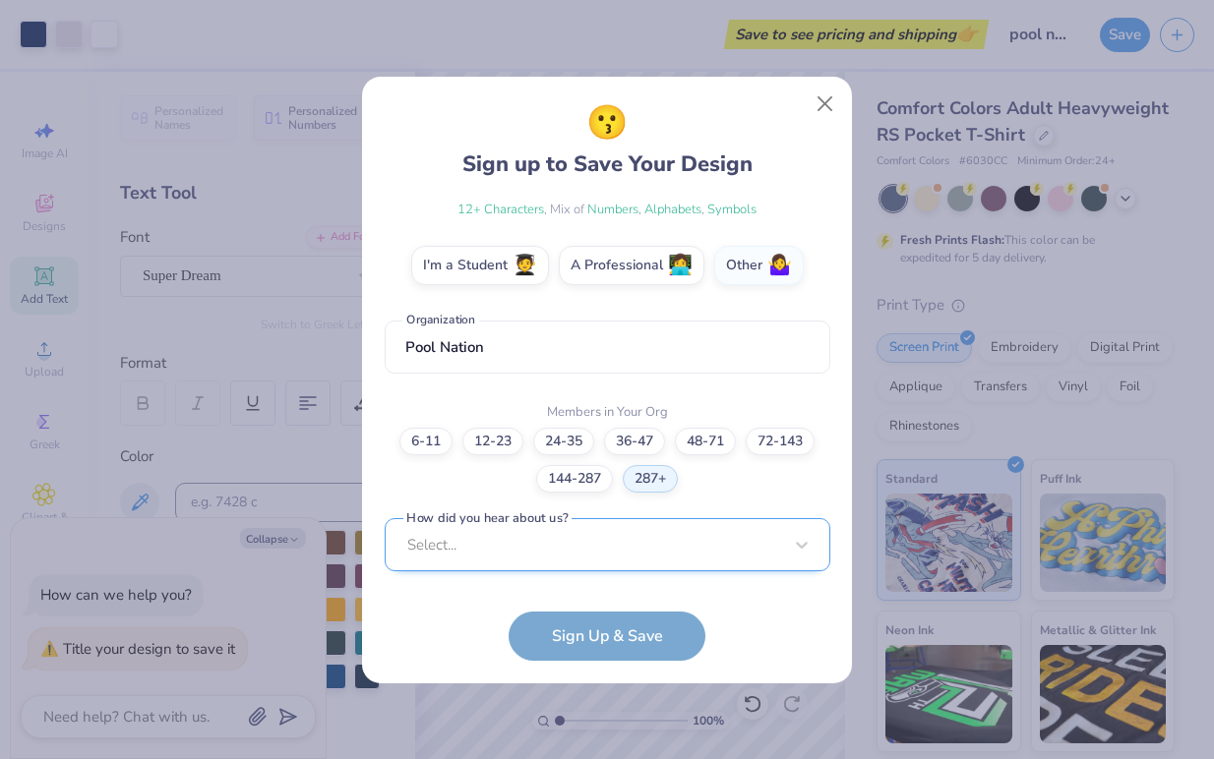
click at [647, 564] on div "[PERSON_NAME][EMAIL_ADDRESS][DOMAIN_NAME] Email [PHONE_NUMBER] Phone [PERSON_NA…" at bounding box center [608, 391] width 446 height 380
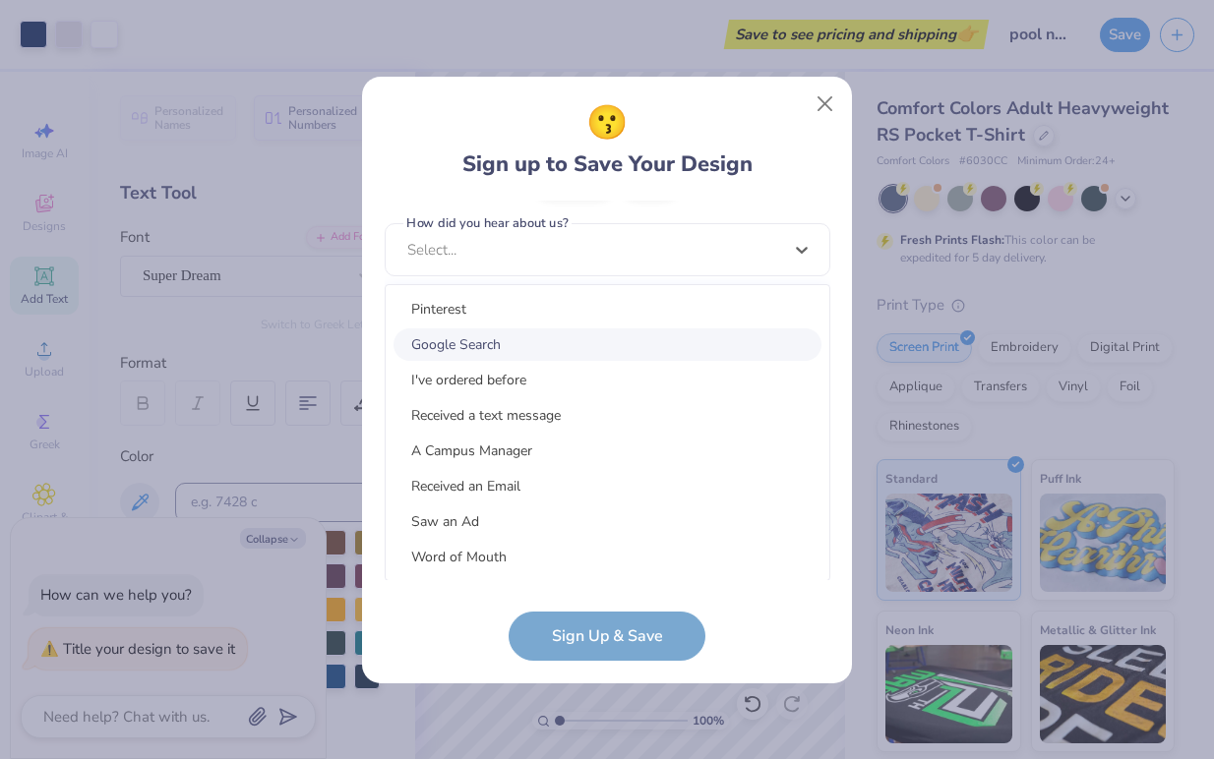
click at [591, 338] on div "Google Search" at bounding box center [607, 345] width 428 height 32
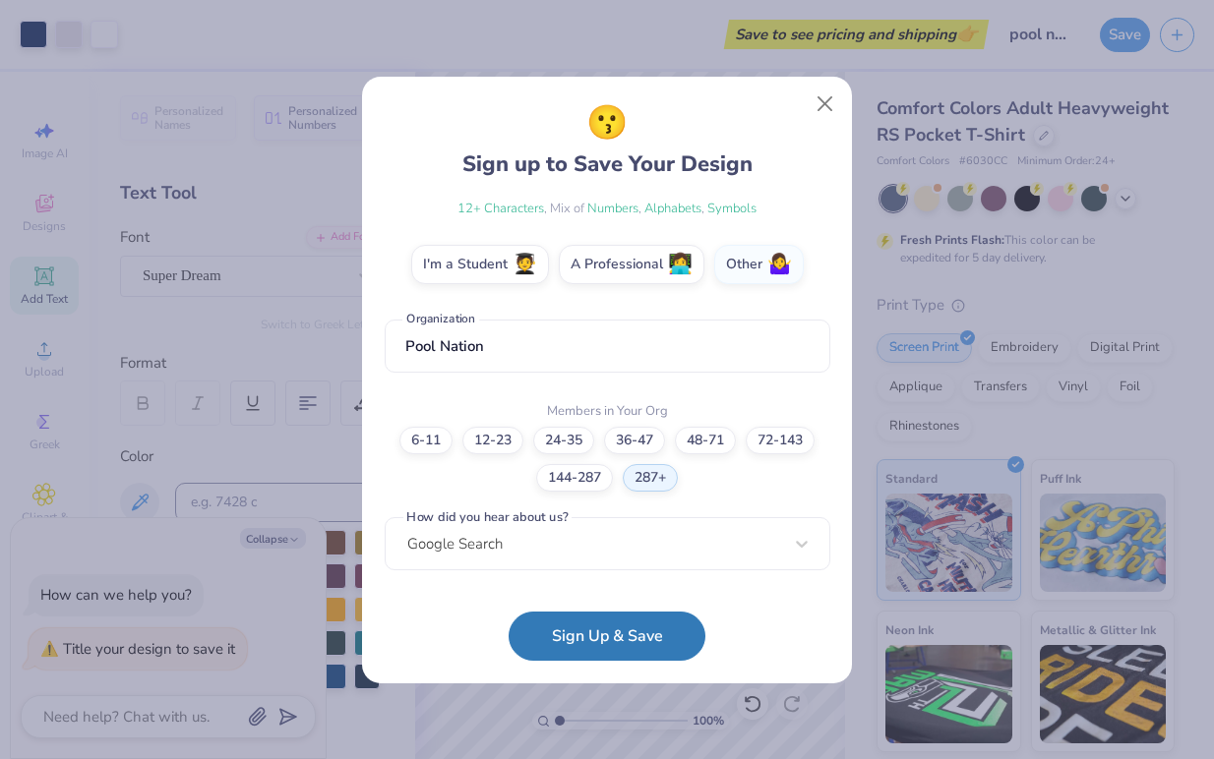
scroll to position [317, 0]
click at [606, 614] on button "Sign Up & Save" at bounding box center [607, 631] width 197 height 49
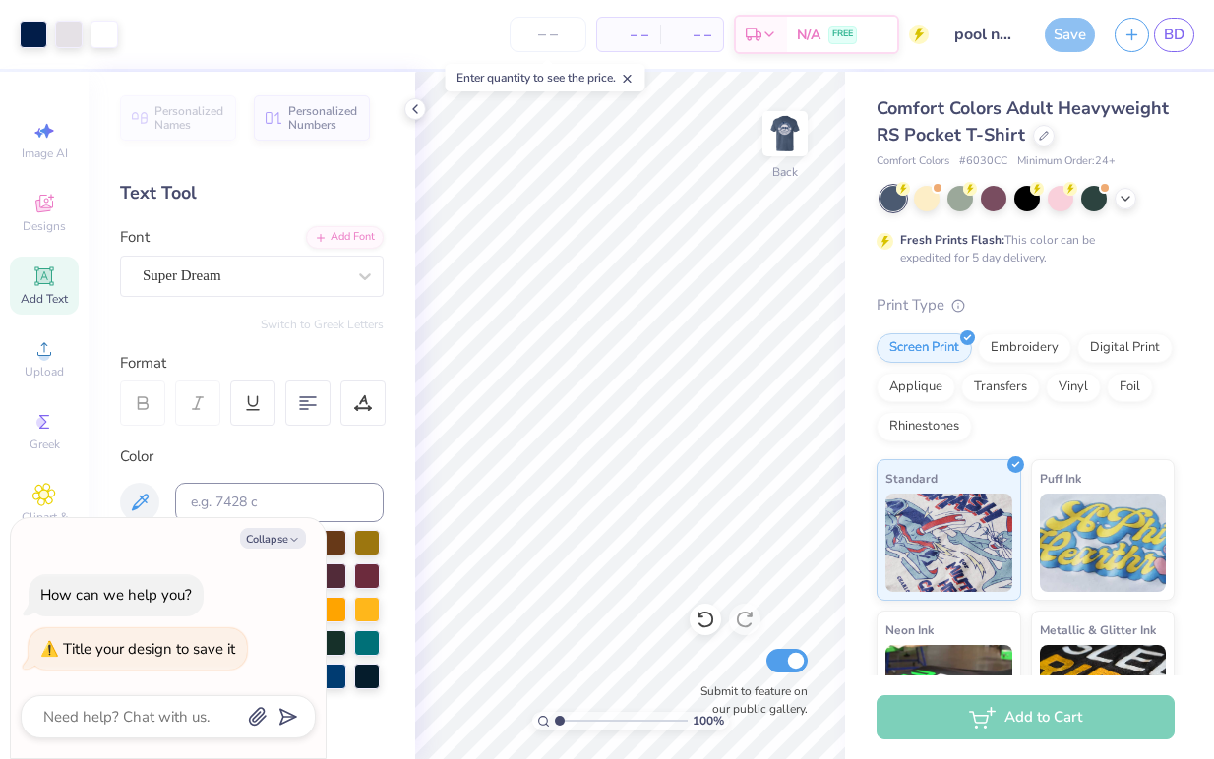
scroll to position [0, 0]
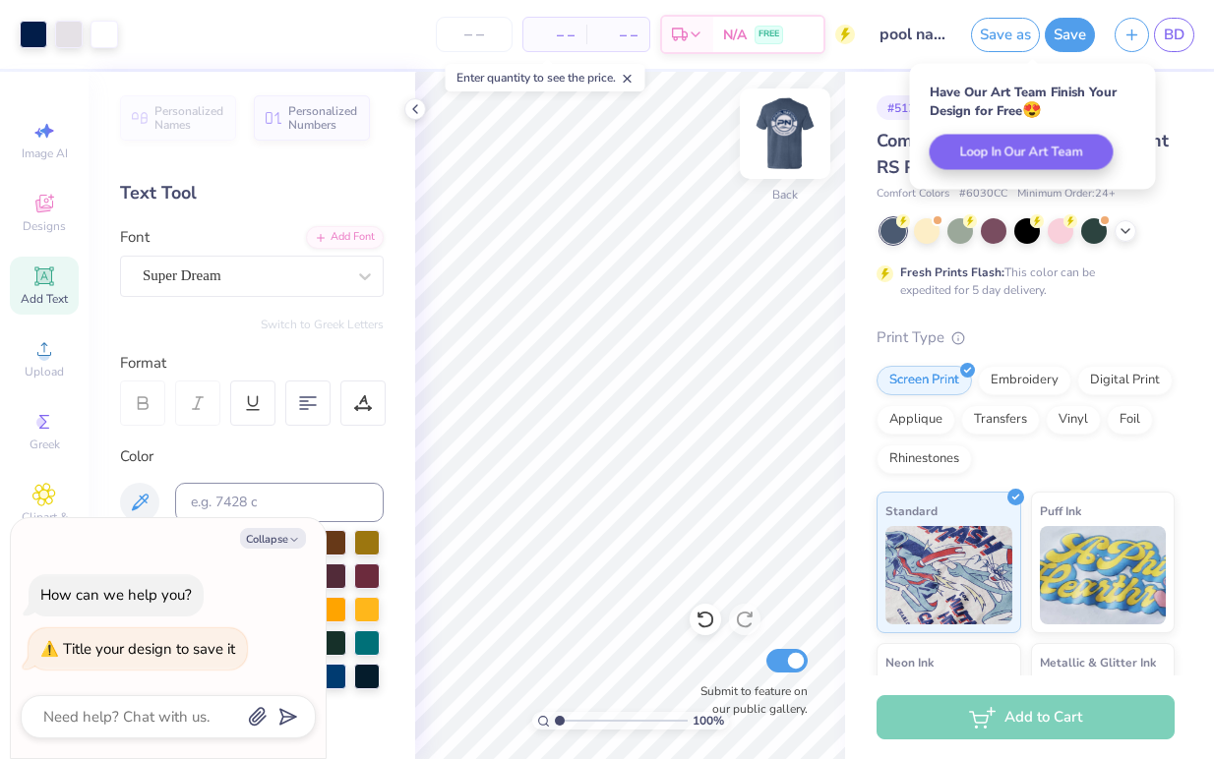
click at [792, 141] on img at bounding box center [785, 133] width 79 height 79
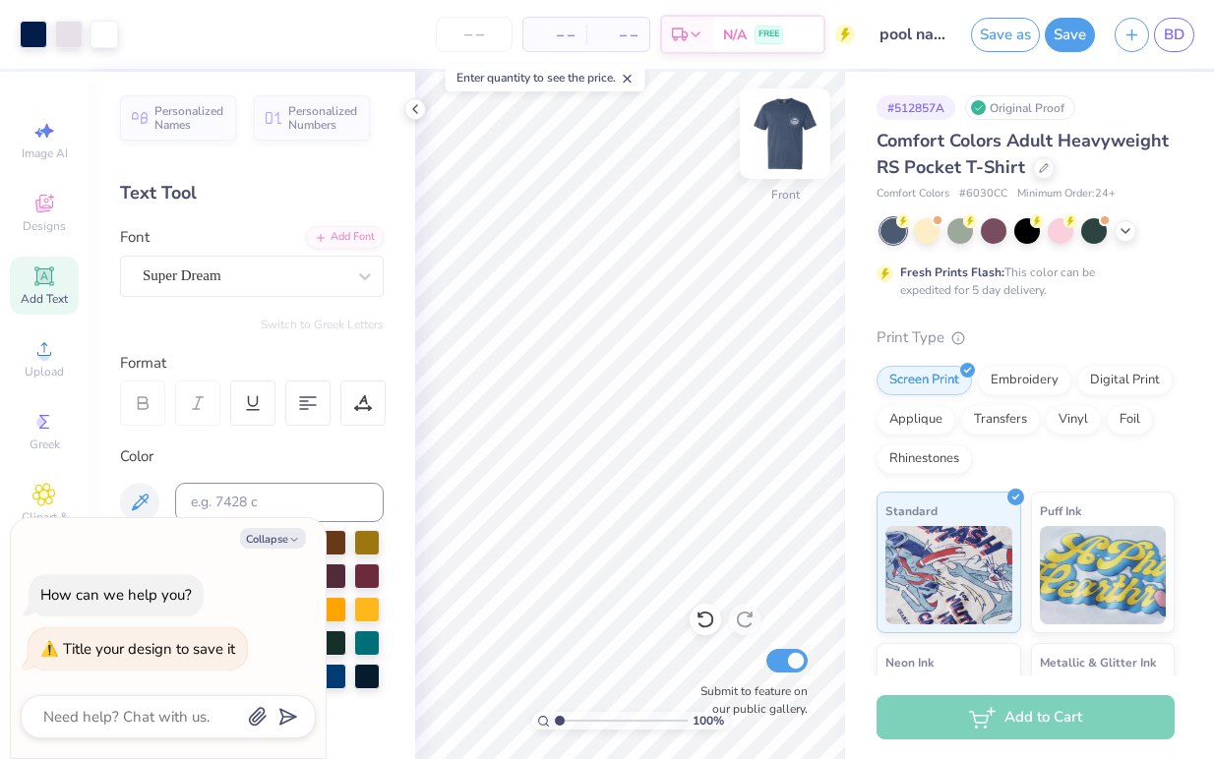
click at [803, 139] on img at bounding box center [785, 133] width 79 height 79
type textarea "x"
click at [488, 32] on input "number" at bounding box center [474, 34] width 77 height 35
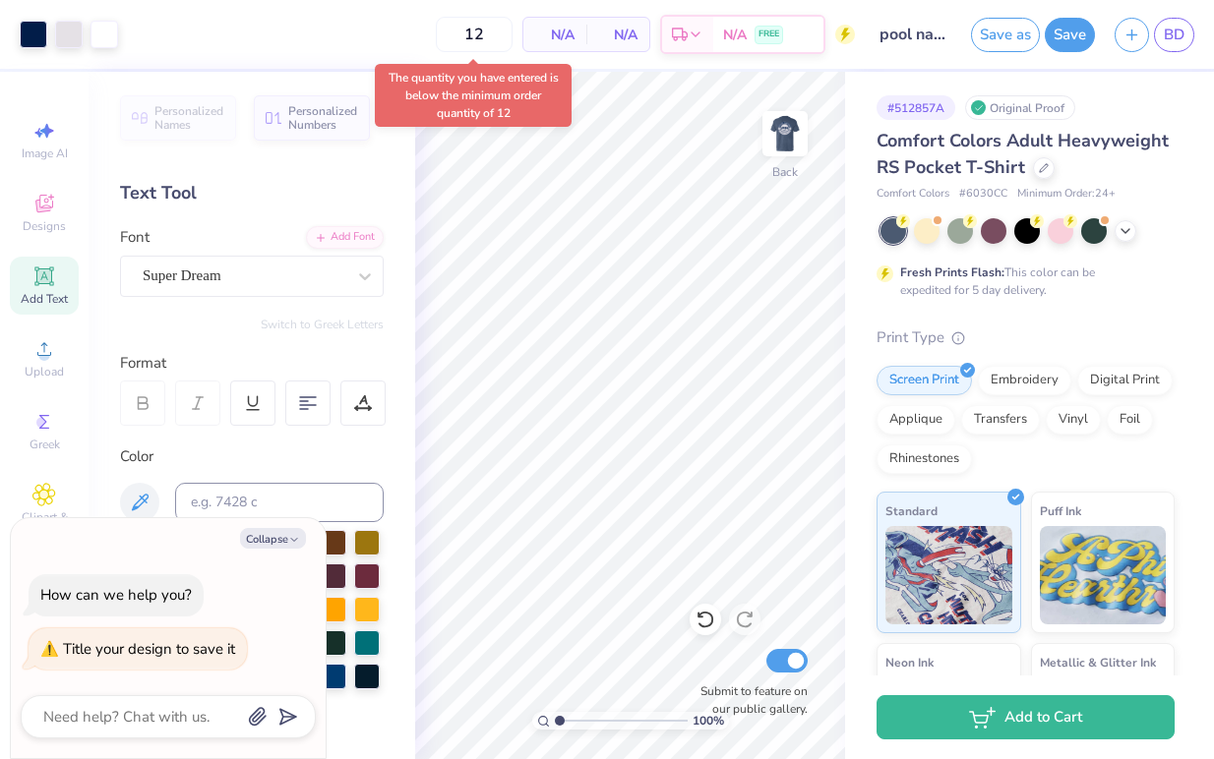
click at [570, 32] on span "N/A" at bounding box center [554, 35] width 39 height 21
click at [447, 33] on input "12" at bounding box center [408, 34] width 77 height 35
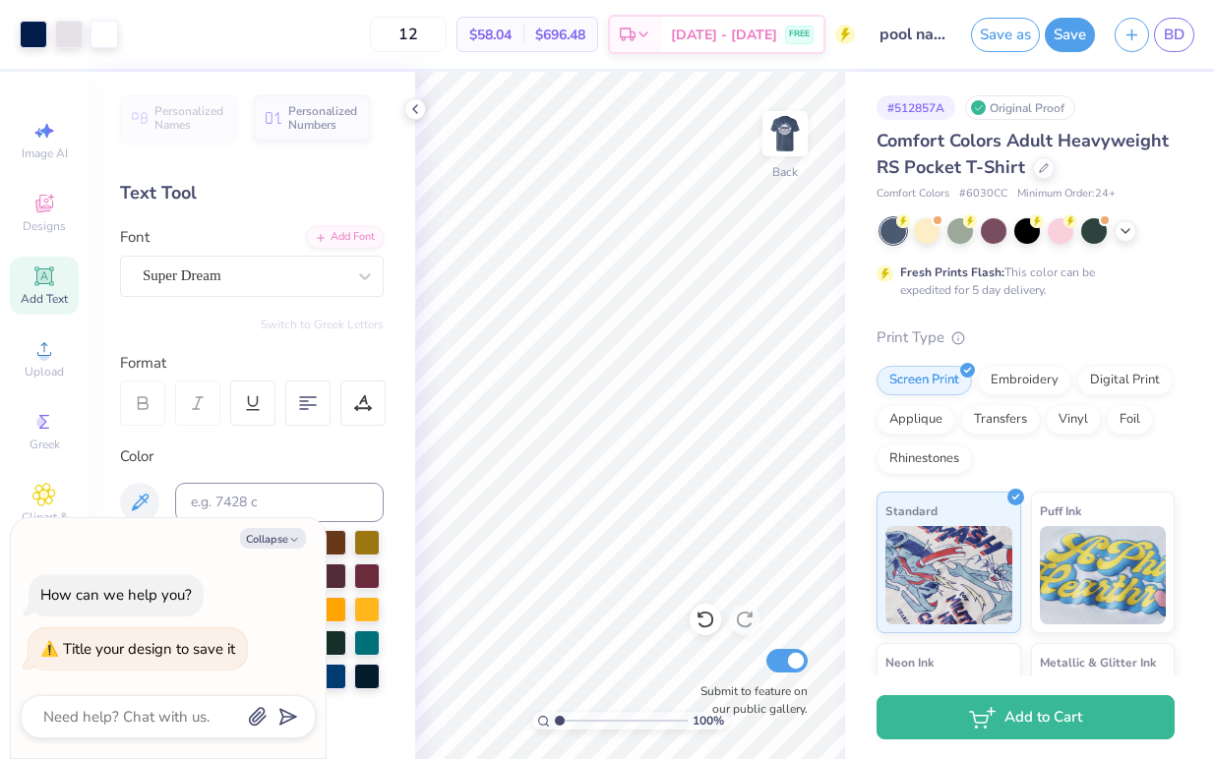
click at [597, 18] on div "$696.48 Total" at bounding box center [560, 34] width 74 height 33
click at [597, 22] on div "$696.48 Total" at bounding box center [560, 34] width 74 height 33
click at [597, 48] on div "$696.48 Total" at bounding box center [560, 34] width 74 height 33
click at [585, 37] on span "$696.48" at bounding box center [560, 35] width 50 height 21
click at [511, 41] on span "$58.04" at bounding box center [490, 35] width 42 height 21
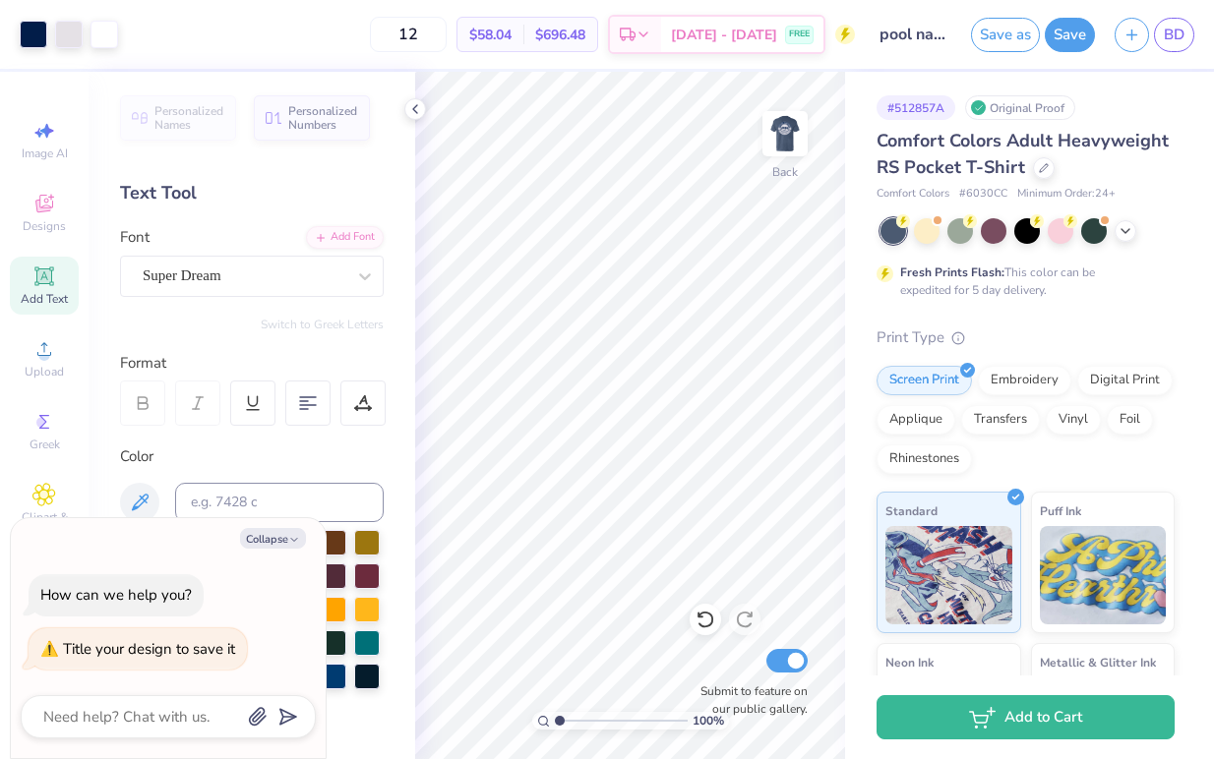
click at [523, 45] on div "$58.04 Per Item" at bounding box center [490, 34] width 66 height 33
click at [511, 33] on span "$58.04" at bounding box center [490, 35] width 42 height 21
click at [585, 43] on span "$696.48" at bounding box center [560, 35] width 50 height 21
click at [511, 33] on span "$58.04" at bounding box center [490, 35] width 42 height 21
click at [447, 30] on input "12" at bounding box center [408, 34] width 77 height 35
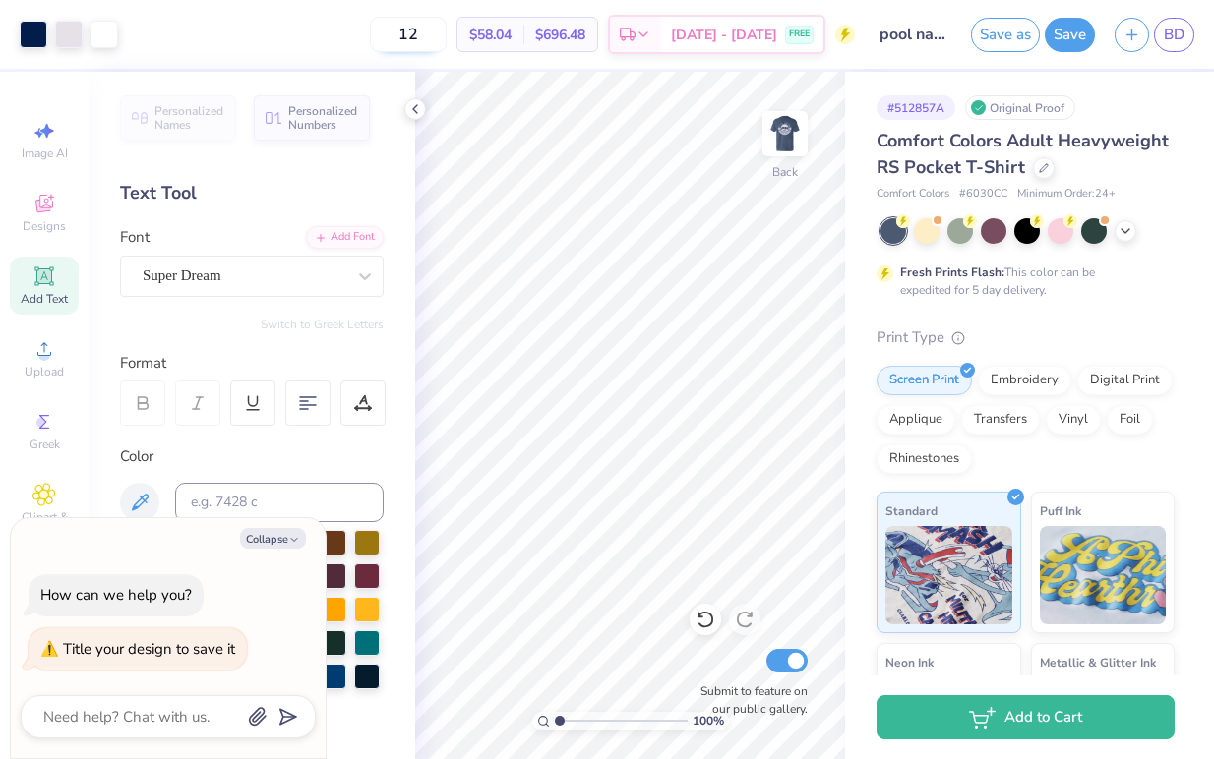
type input "1"
type input "2"
